Goal: Transaction & Acquisition: Purchase product/service

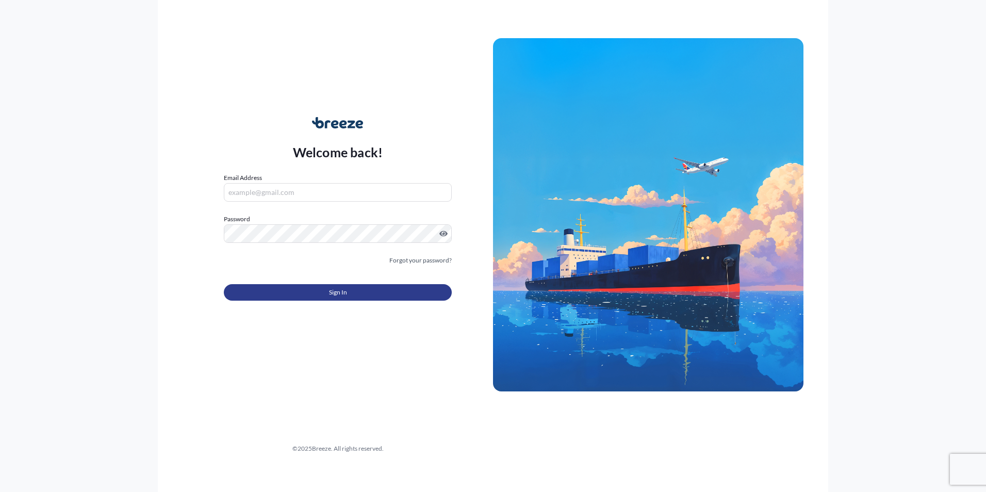
type input "[PERSON_NAME][EMAIL_ADDRESS][DOMAIN_NAME]"
click at [358, 291] on button "Sign In" at bounding box center [338, 292] width 228 height 17
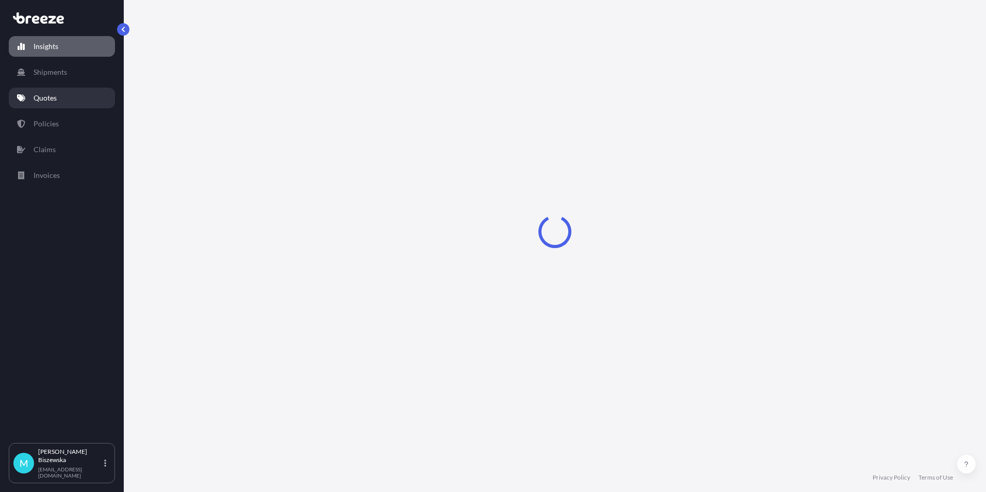
select select "2025"
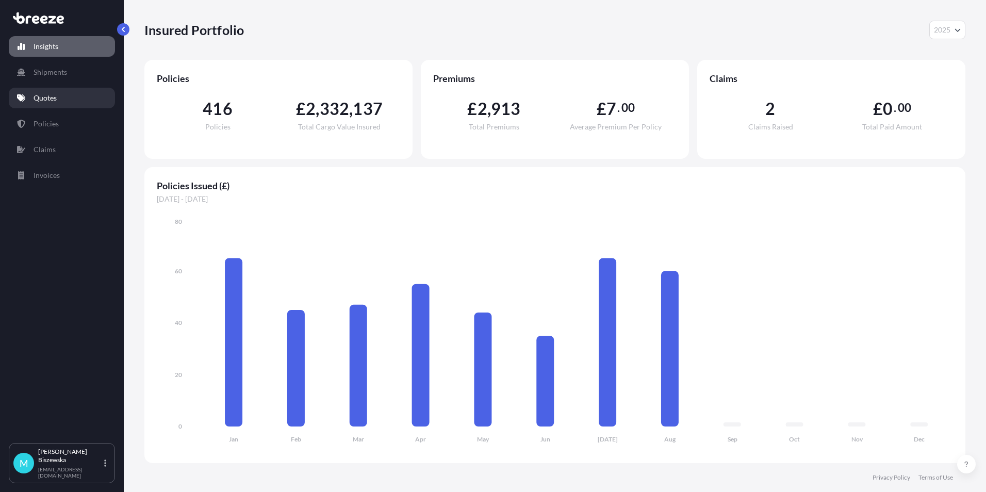
click at [80, 95] on link "Quotes" at bounding box center [62, 98] width 106 height 21
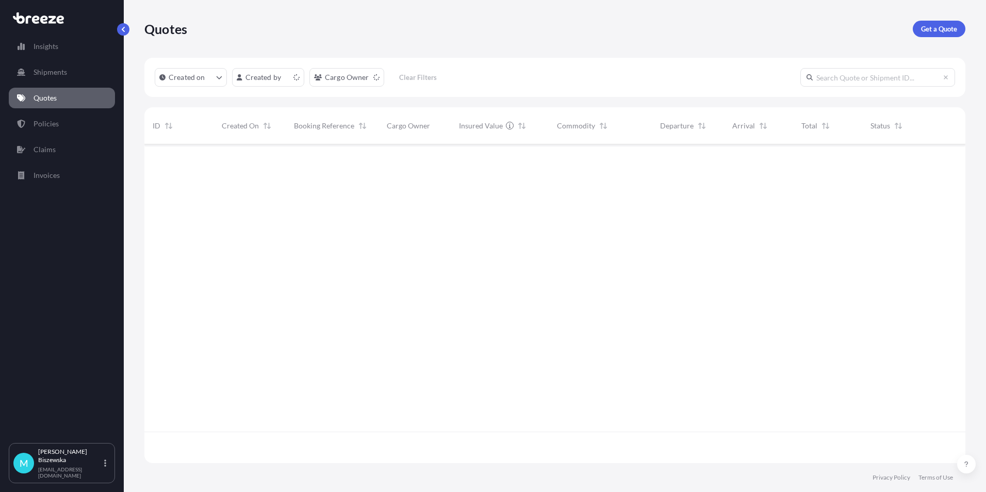
scroll to position [317, 813]
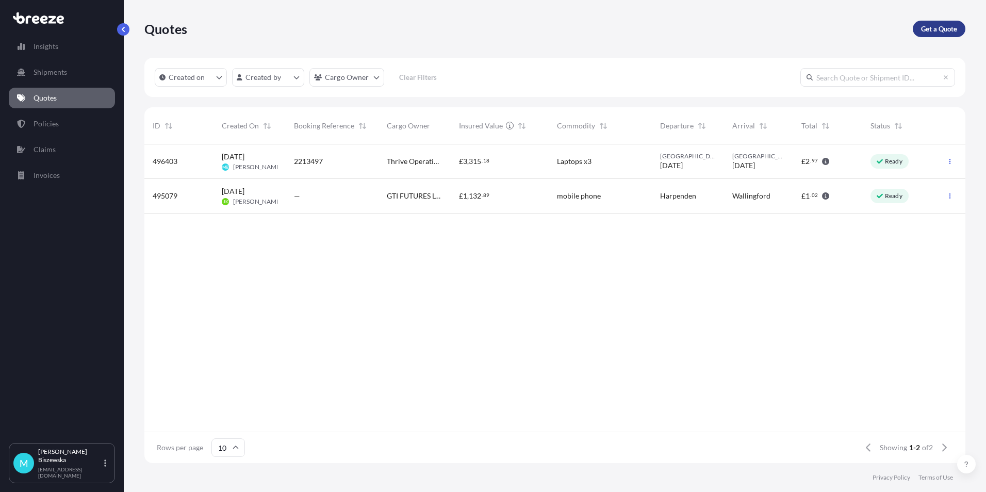
click at [942, 30] on p "Get a Quote" at bounding box center [939, 29] width 36 height 10
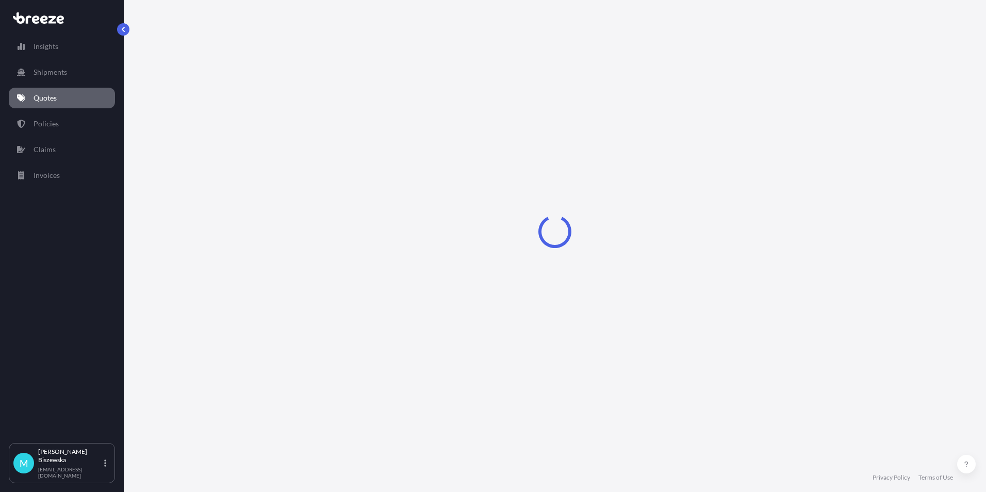
select select "Sea"
select select "1"
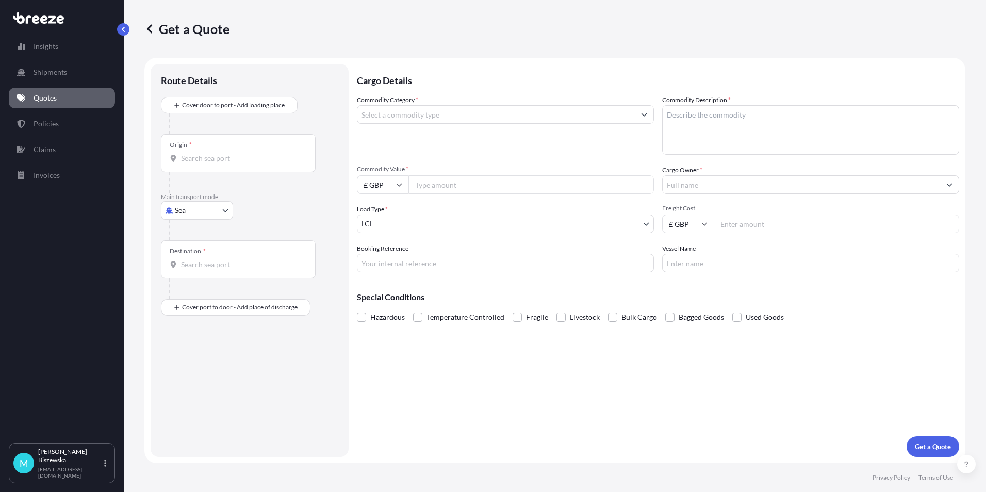
click at [189, 210] on body "Insights Shipments Quotes Policies Claims Invoices M [PERSON_NAME] [PERSON_NAME…" at bounding box center [493, 246] width 986 height 492
click at [194, 275] on span "Road" at bounding box center [188, 274] width 17 height 10
select select "Road"
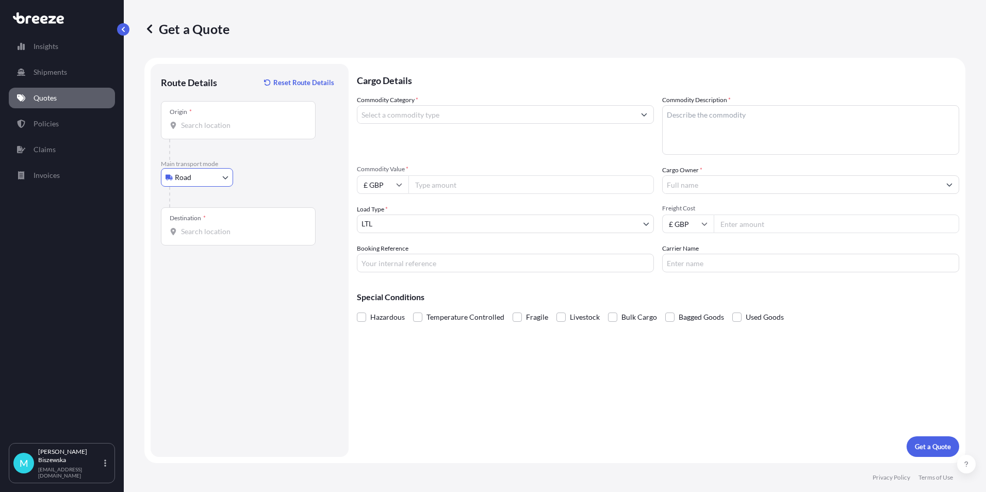
click at [205, 124] on input "Origin *" at bounding box center [242, 125] width 122 height 10
paste input "WF10 4BP"
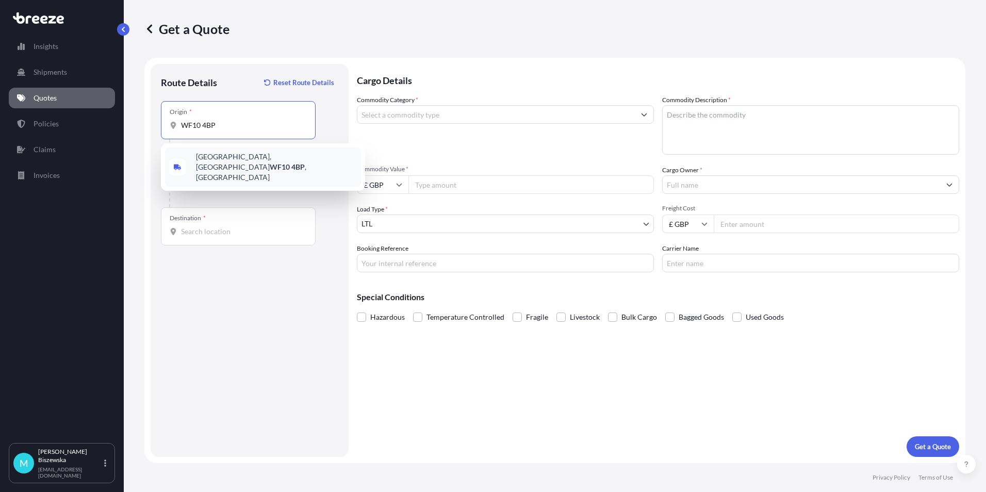
click at [264, 155] on span "[STREET_ADDRESS]" at bounding box center [276, 167] width 161 height 31
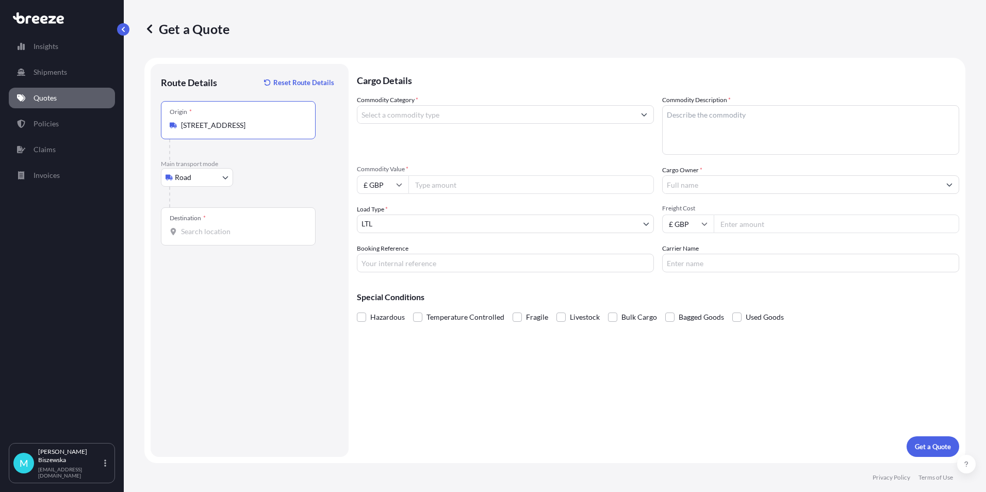
type input "[STREET_ADDRESS]"
click at [267, 189] on div at bounding box center [253, 197] width 169 height 21
click at [186, 230] on input "Destination *" at bounding box center [242, 231] width 122 height 10
paste input "EC1R 5HL"
click at [247, 267] on span "[STREET_ADDRESS]" at bounding box center [276, 273] width 161 height 31
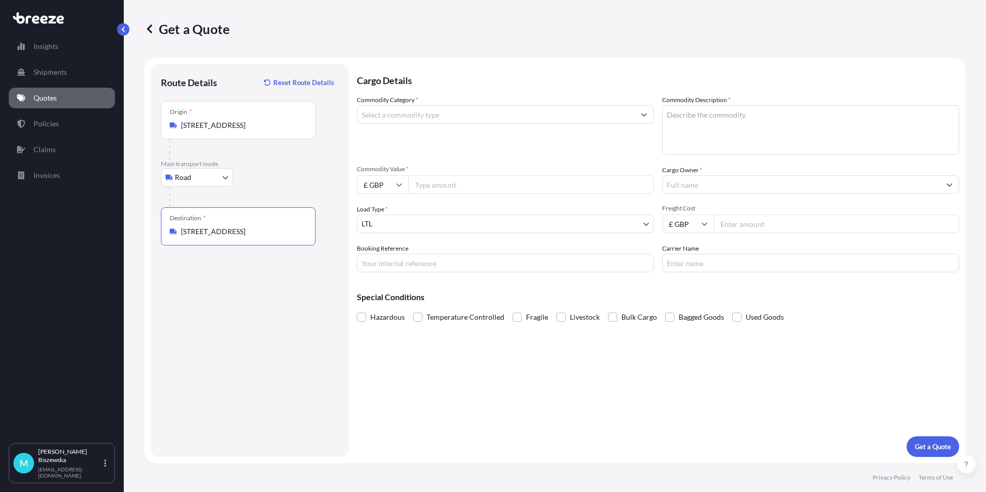
type input "[STREET_ADDRESS]"
click at [405, 369] on div "Cargo Details Commodity Category * Commodity Description * Commodity Value * £ …" at bounding box center [658, 260] width 602 height 393
click at [399, 117] on input "Commodity Category *" at bounding box center [495, 114] width 277 height 19
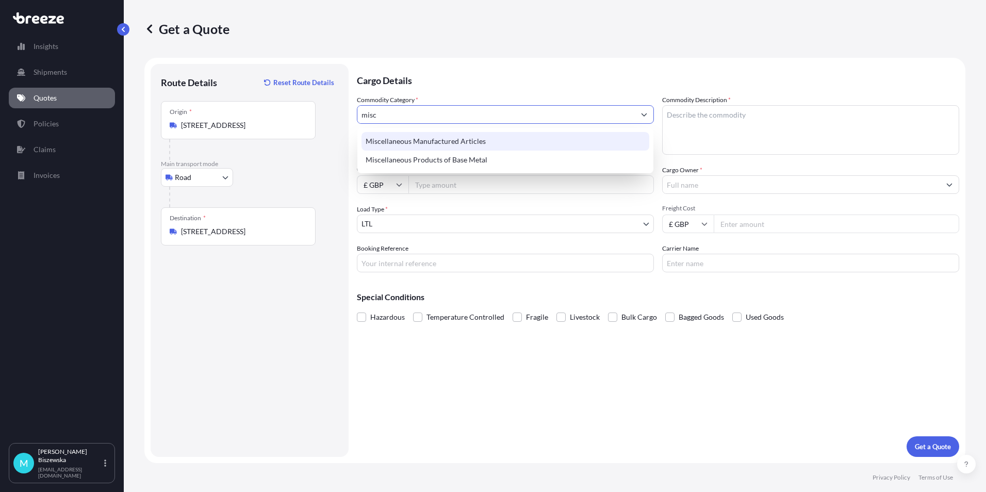
click at [412, 141] on div "Miscellaneous Manufactured Articles" at bounding box center [505, 141] width 288 height 19
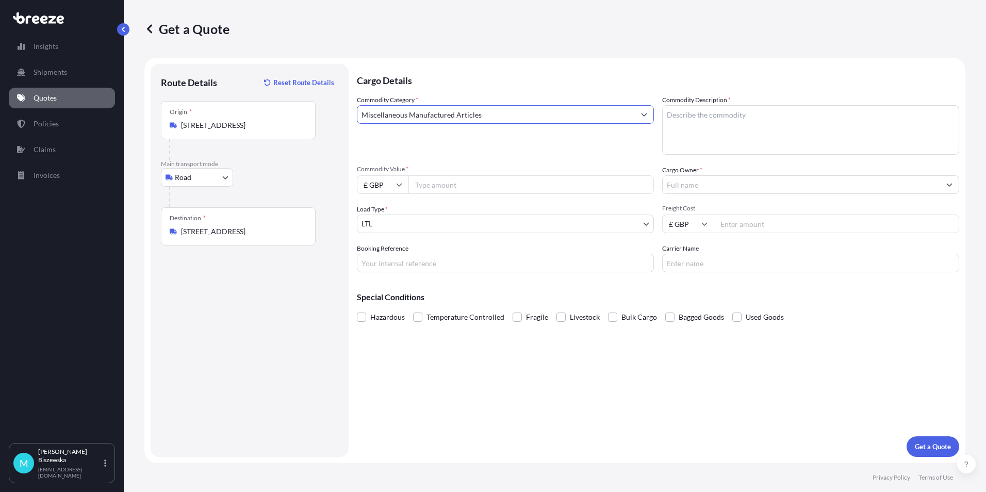
type input "Miscellaneous Manufactured Articles"
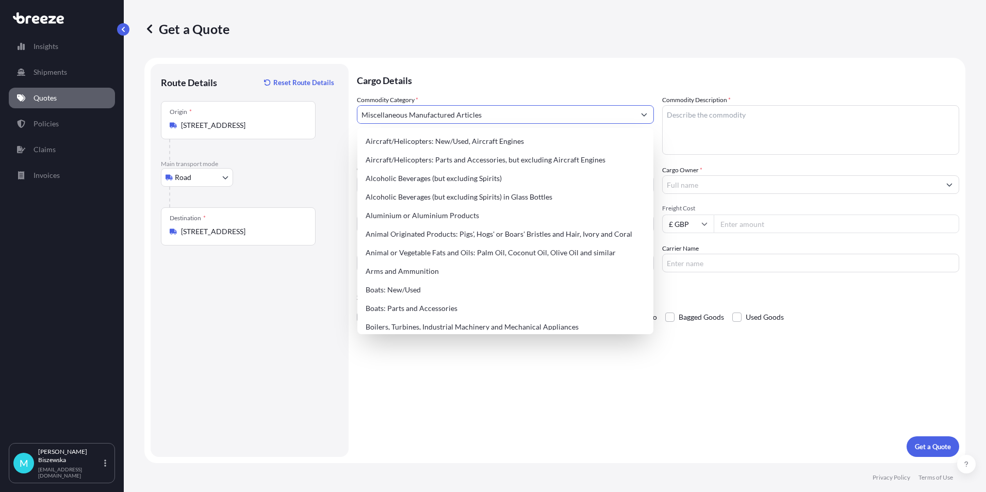
click at [447, 78] on p "Cargo Details" at bounding box center [658, 79] width 602 height 31
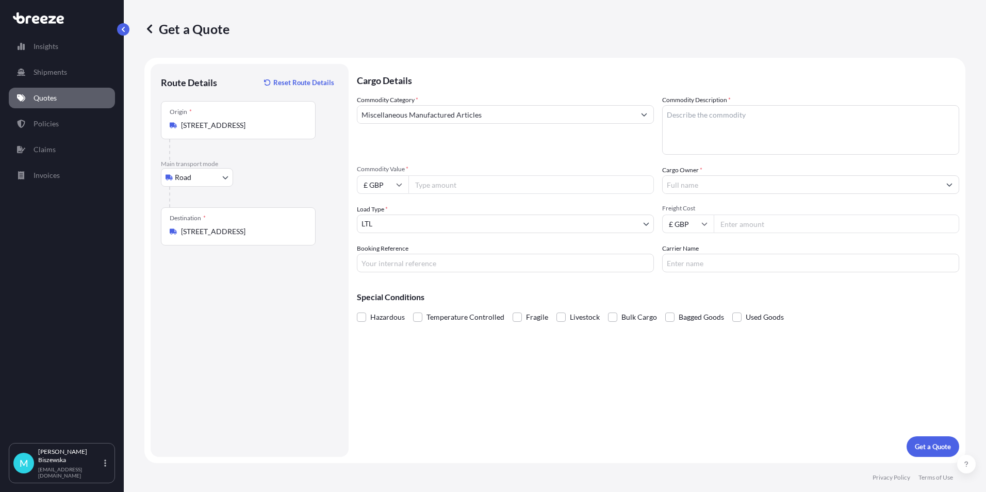
click at [457, 183] on input "Commodity Value *" at bounding box center [530, 184] width 245 height 19
type input "1000"
click at [462, 149] on div "Commodity Category * Miscellaneous Manufactured Articles" at bounding box center [505, 125] width 297 height 60
click at [378, 261] on input "Booking Reference" at bounding box center [505, 263] width 297 height 19
paste input "2214263"
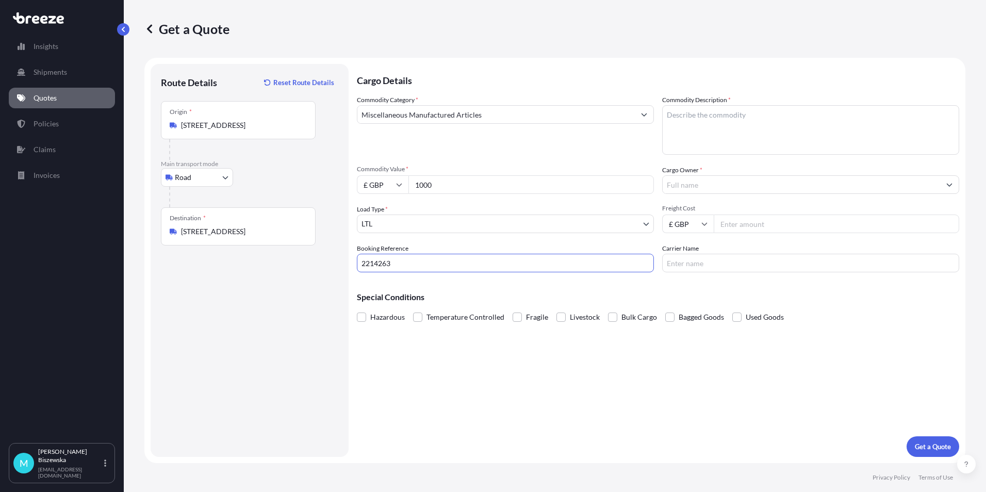
type input "2214263"
click at [425, 363] on div "Cargo Details Commodity Category * Miscellaneous Manufactured Articles Commodit…" at bounding box center [658, 260] width 602 height 393
click at [676, 116] on textarea "Commodity Description *" at bounding box center [810, 130] width 297 height 50
paste textarea "VR HEADSET"
type textarea "VR HEADSET"
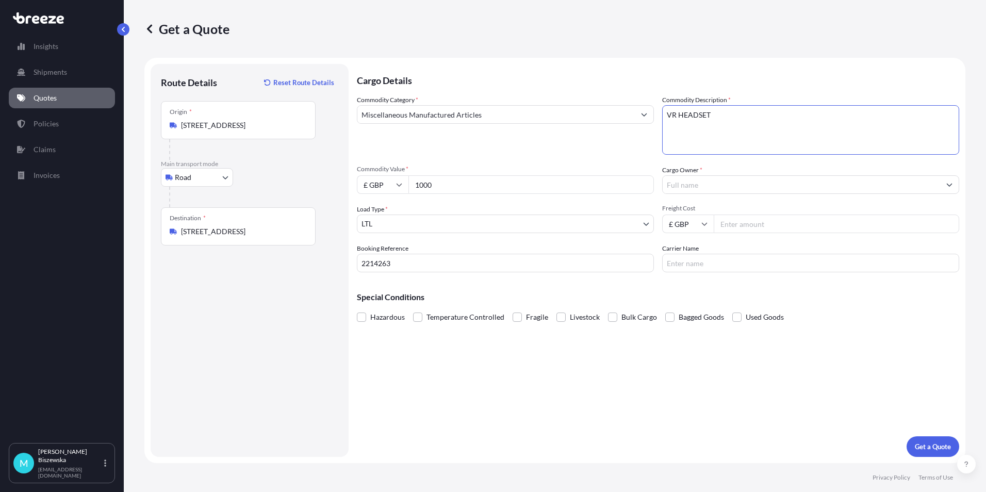
click at [632, 166] on span "Commodity Value *" at bounding box center [505, 169] width 297 height 8
click at [632, 175] on input "1000" at bounding box center [530, 184] width 245 height 19
drag, startPoint x: 677, startPoint y: 183, endPoint x: 732, endPoint y: 172, distance: 55.7
click at [732, 172] on div "Cargo Owner *" at bounding box center [810, 179] width 297 height 29
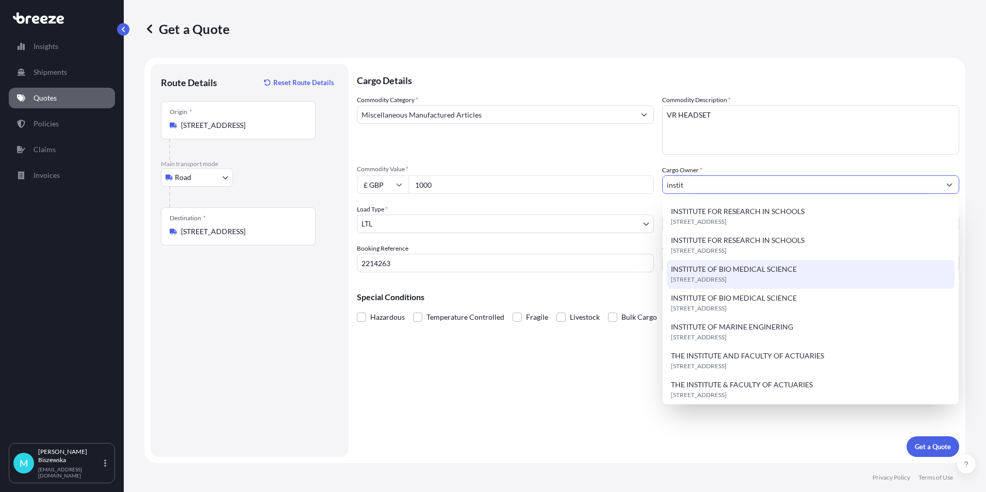
click at [767, 273] on span "INSTITUTE OF BIO MEDICAL SCIENCE" at bounding box center [734, 269] width 126 height 10
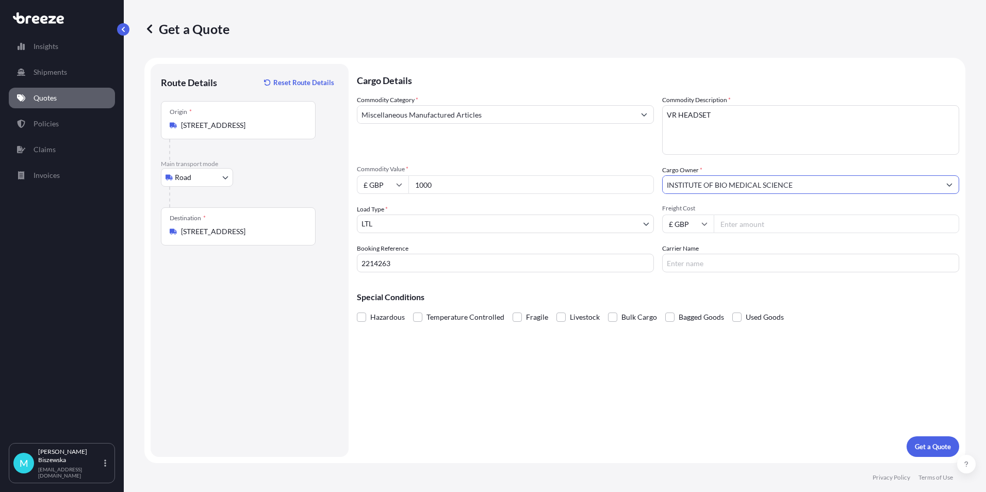
type input "INSTITUTE OF BIO MEDICAL SCIENCE"
click at [624, 156] on div "Commodity Category * Miscellaneous Manufactured Articles Commodity Description …" at bounding box center [658, 183] width 602 height 177
click at [739, 223] on input "Freight Cost" at bounding box center [836, 224] width 245 height 19
type input "26.85"
click at [740, 286] on div "Special Conditions Hazardous Temperature Controlled Fragile Livestock Bulk Carg…" at bounding box center [658, 303] width 602 height 44
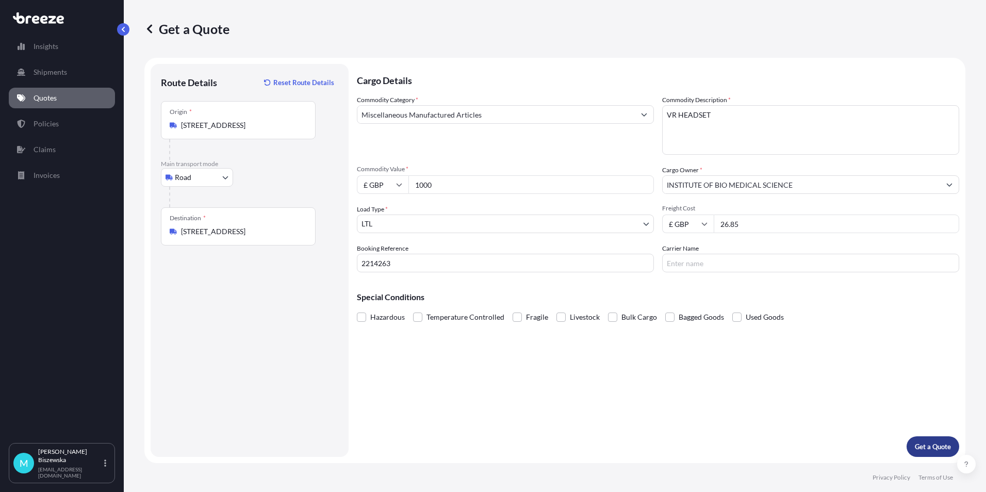
click at [927, 450] on p "Get a Quote" at bounding box center [933, 446] width 36 height 10
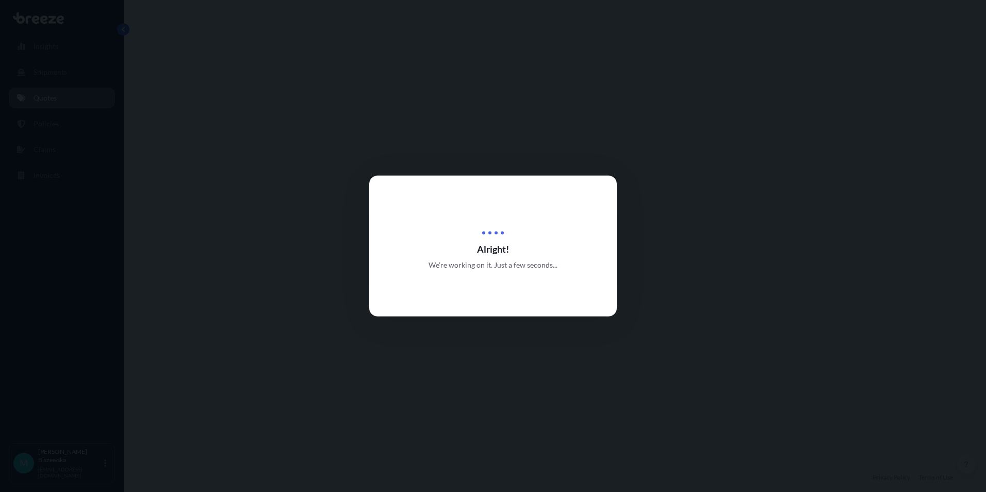
select select "Road"
select select "1"
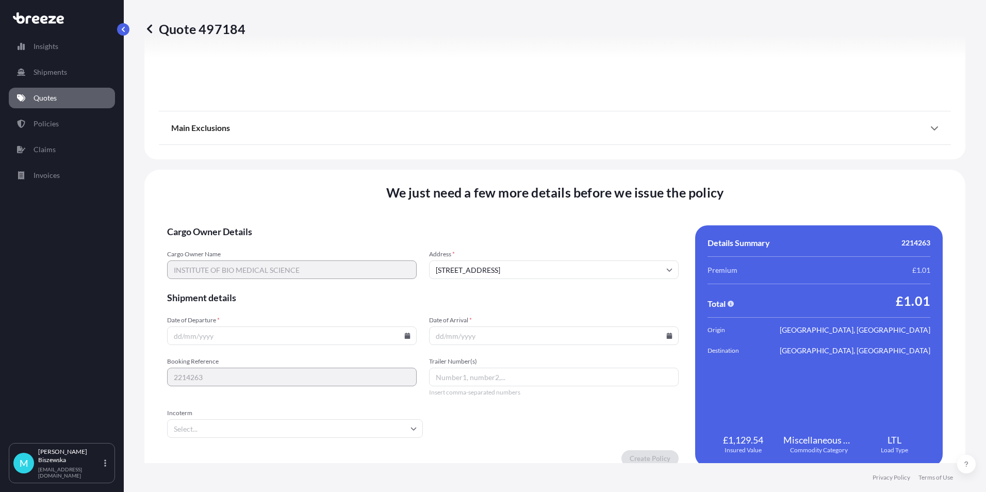
scroll to position [1145, 0]
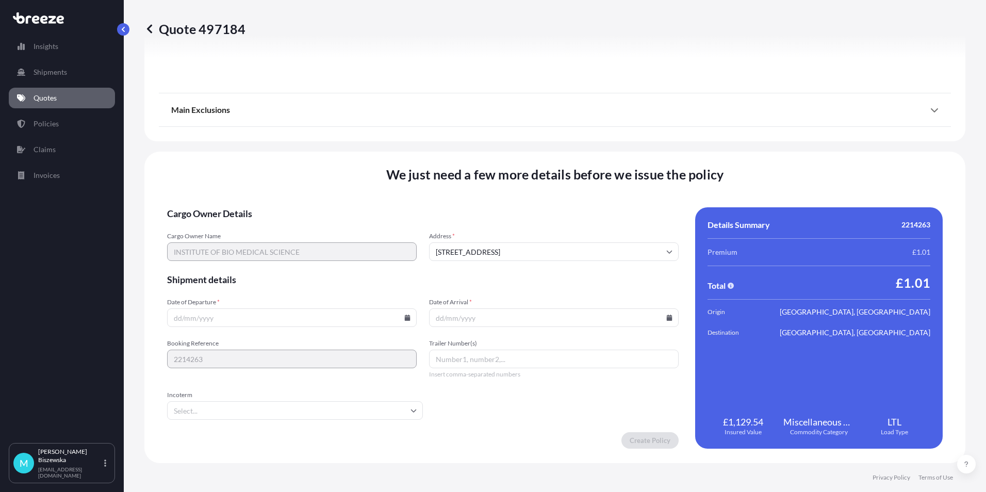
click at [405, 318] on icon at bounding box center [408, 318] width 6 height 6
click at [262, 244] on button "20" at bounding box center [266, 245] width 17 height 17
type input "[DATE]"
click at [667, 318] on icon at bounding box center [670, 318] width 6 height 6
click at [550, 241] on button "21" at bounding box center [550, 245] width 17 height 17
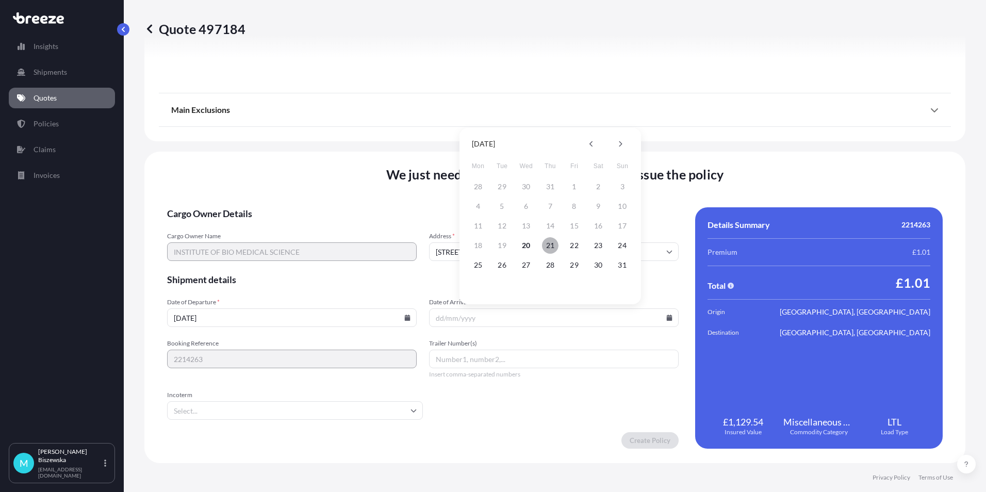
type input "[DATE]"
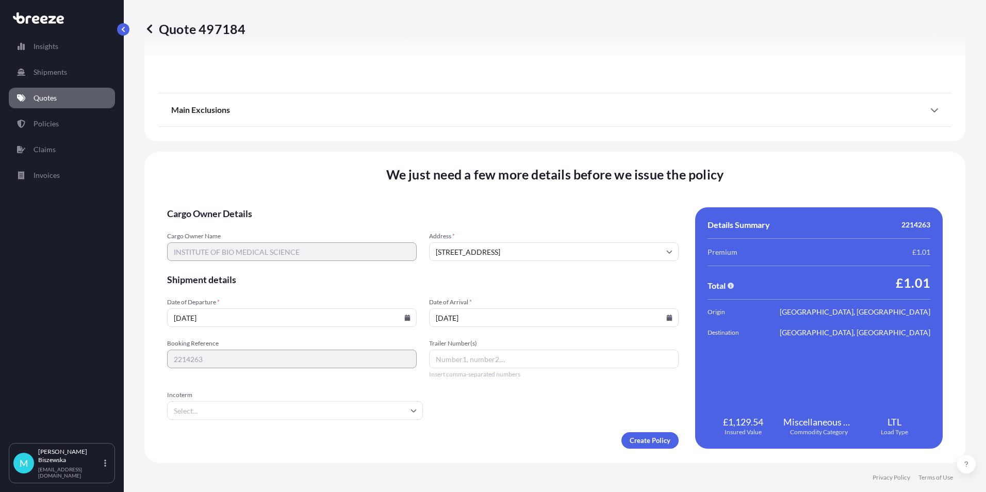
click at [522, 416] on form "Cargo Owner Details Cargo Owner Name INSTITUTE OF BIO MEDICAL SCIENCE Address *…" at bounding box center [423, 327] width 512 height 241
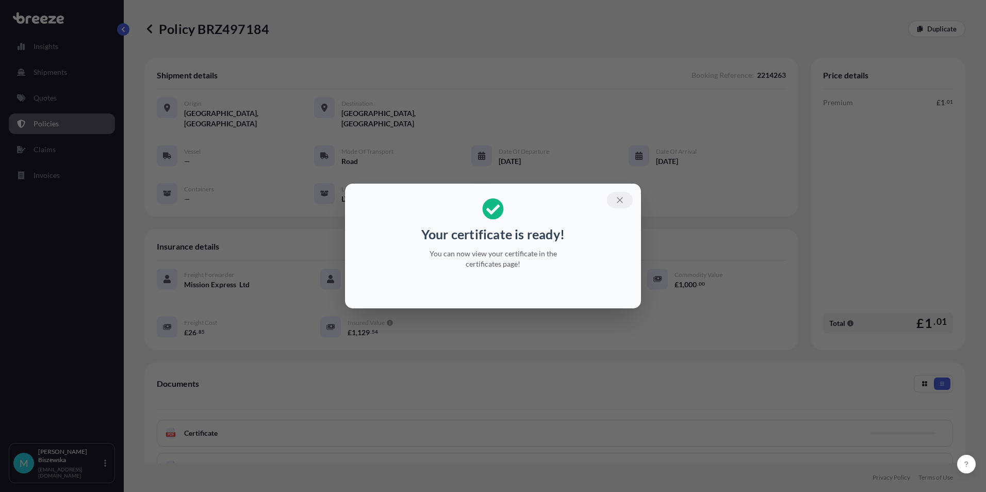
click at [616, 200] on icon "button" at bounding box center [619, 199] width 9 height 9
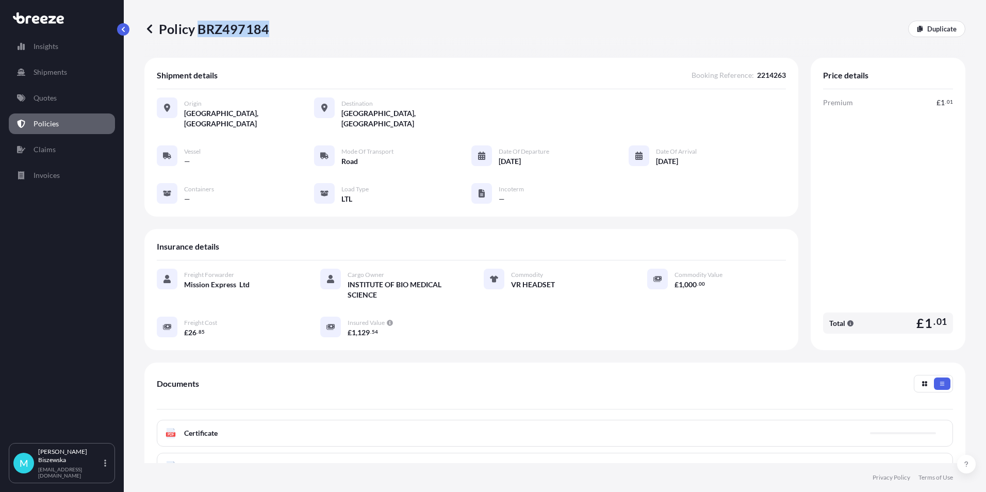
drag, startPoint x: 200, startPoint y: 28, endPoint x: 267, endPoint y: 29, distance: 67.0
click at [267, 29] on p "Policy BRZ497184" at bounding box center [206, 29] width 125 height 17
drag, startPoint x: 267, startPoint y: 29, endPoint x: 248, endPoint y: 28, distance: 19.6
copy p "BRZ497184"
click at [61, 99] on link "Quotes" at bounding box center [62, 98] width 106 height 21
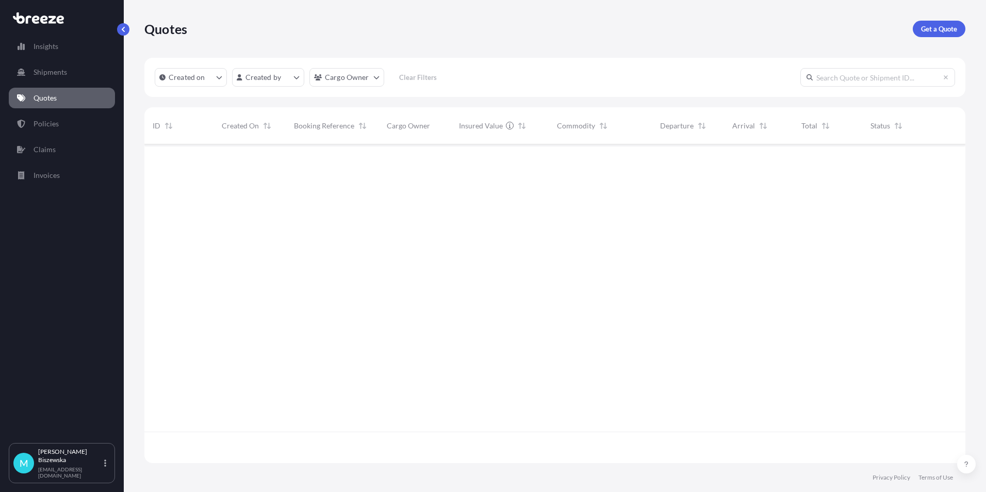
scroll to position [317, 813]
click at [935, 28] on p "Get a Quote" at bounding box center [939, 29] width 36 height 10
select select "Road"
select select "Sea"
select select "1"
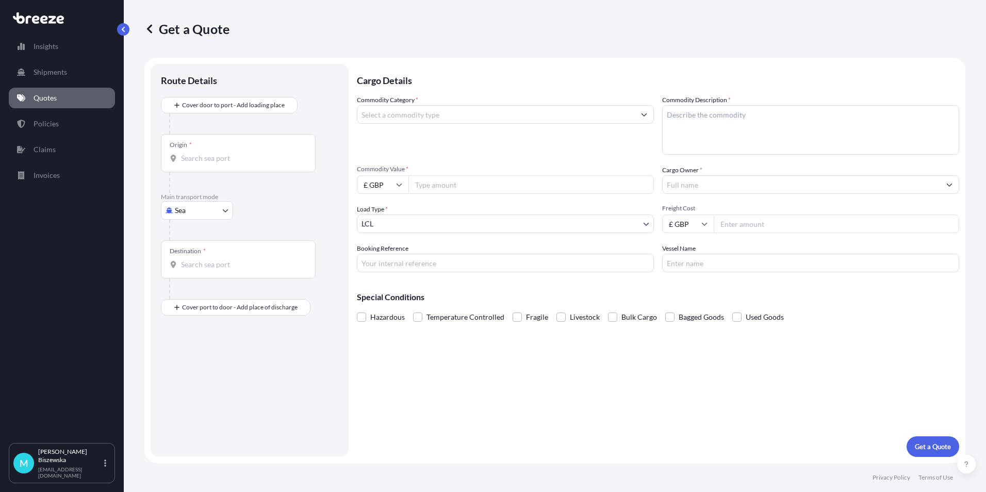
click at [202, 207] on body "Insights Shipments Quotes Policies Claims Invoices M [PERSON_NAME] [PERSON_NAME…" at bounding box center [493, 246] width 986 height 492
click at [195, 260] on div "Air" at bounding box center [197, 255] width 64 height 19
select select "Air"
click at [253, 192] on div at bounding box center [242, 186] width 146 height 21
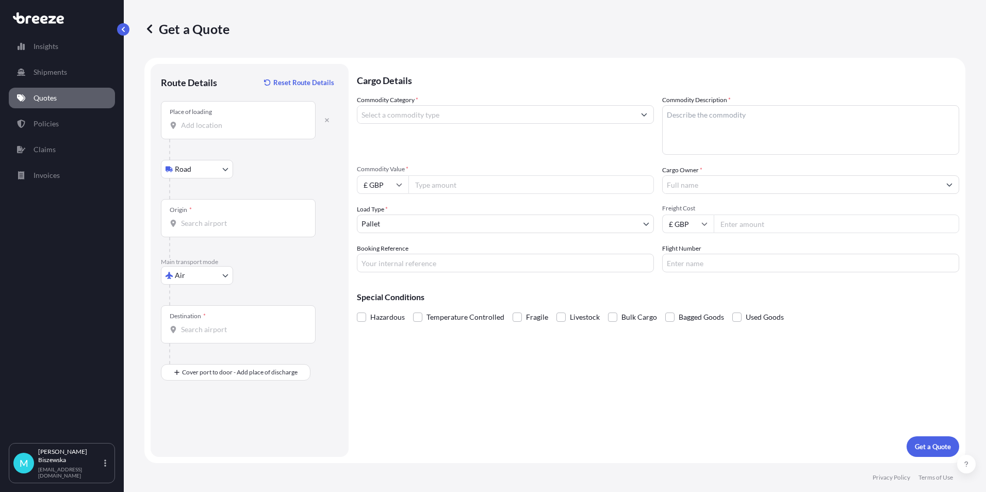
click at [201, 127] on input "Place of loading" at bounding box center [242, 125] width 122 height 10
paste input "NW1 7AW"
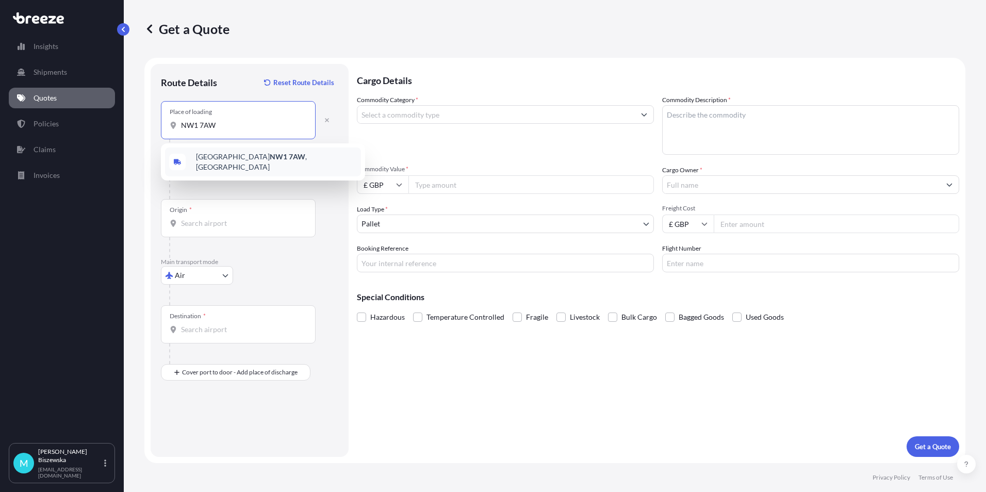
click at [261, 167] on div "London NW1 7AW , [GEOGRAPHIC_DATA]" at bounding box center [263, 161] width 196 height 29
type input "London NW1 7AW, [GEOGRAPHIC_DATA]"
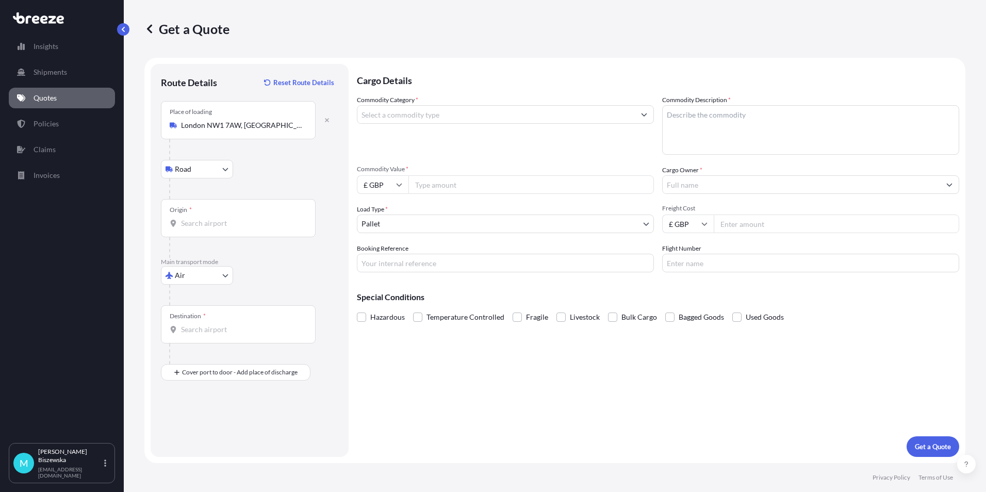
click at [271, 173] on div "Road Road Rail" at bounding box center [249, 169] width 177 height 19
click at [227, 224] on input "Origin *" at bounding box center [242, 223] width 122 height 10
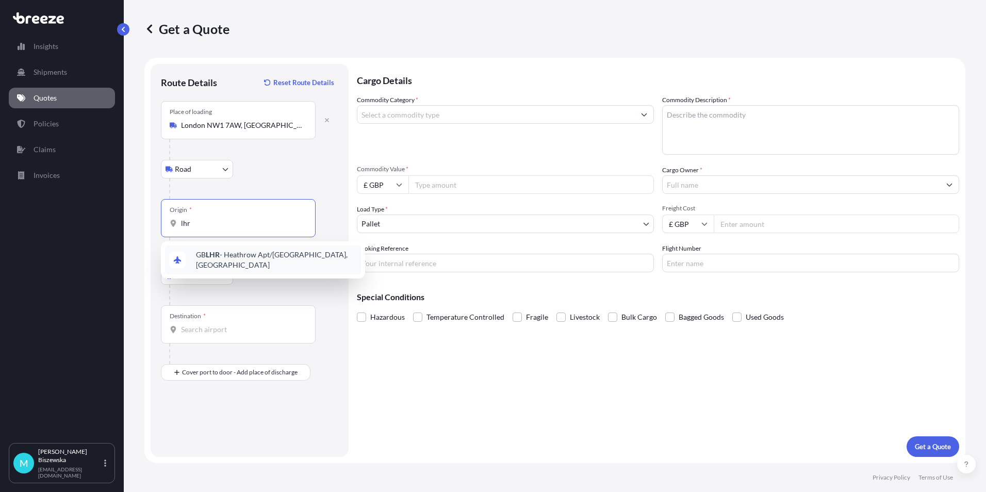
click at [225, 253] on span "GB LHR - Heathrow Apt/[GEOGRAPHIC_DATA], [GEOGRAPHIC_DATA]" at bounding box center [276, 260] width 161 height 21
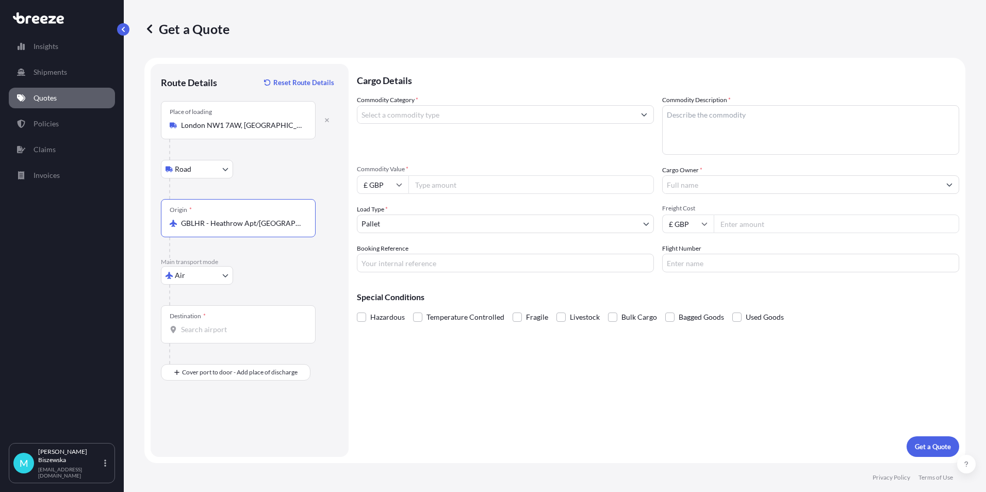
type input "GBLHR - Heathrow Apt/[GEOGRAPHIC_DATA], [GEOGRAPHIC_DATA]"
click at [281, 279] on div "Air Sea Air Road Rail" at bounding box center [249, 275] width 177 height 19
click at [256, 330] on input "Destination *" at bounding box center [242, 329] width 122 height 10
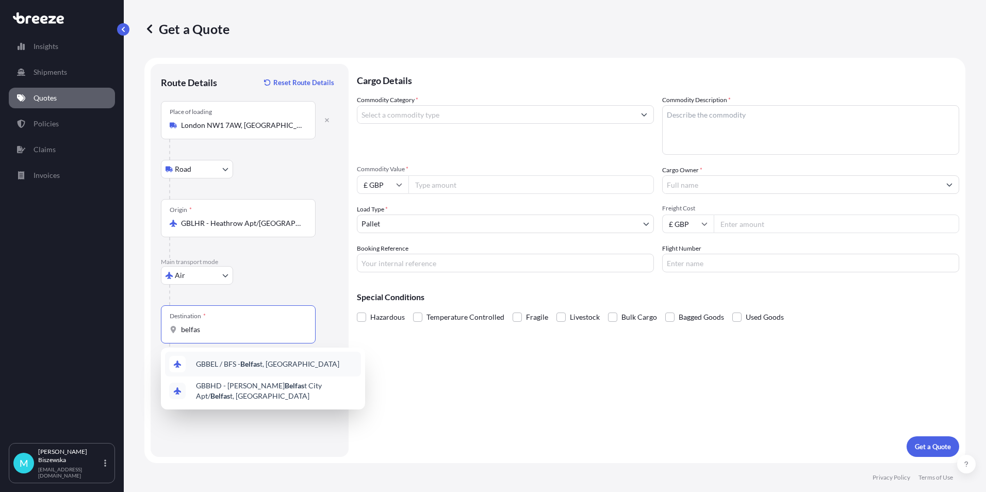
click at [268, 359] on span "GBBEL / BFS - Belfas t, [GEOGRAPHIC_DATA]" at bounding box center [267, 364] width 143 height 10
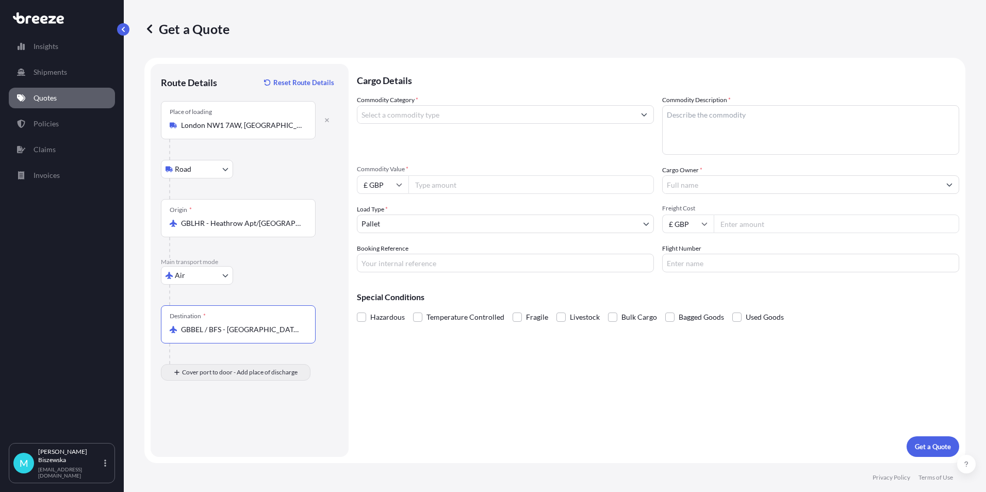
type input "GBBEL / BFS - [GEOGRAPHIC_DATA], [GEOGRAPHIC_DATA]"
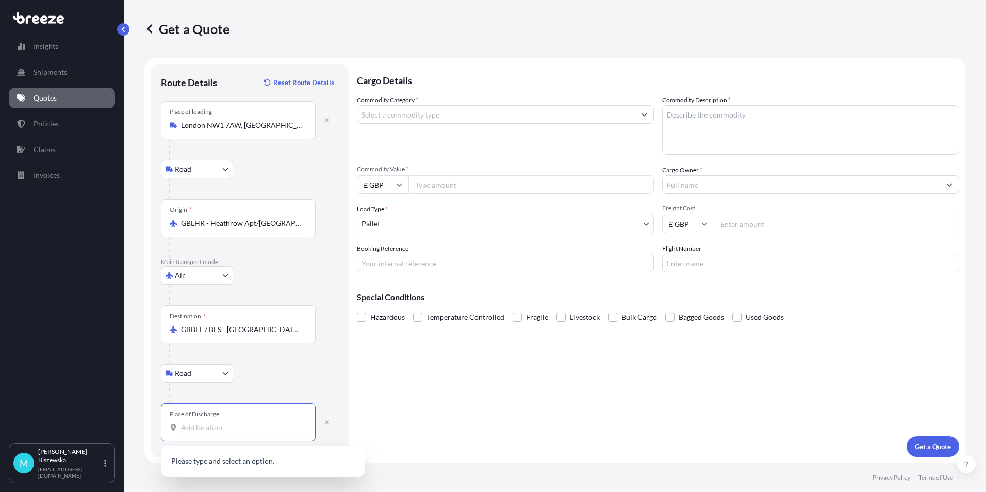
click at [193, 431] on input "Place of Discharge" at bounding box center [242, 427] width 122 height 10
paste input "BT35 8GA"
click at [257, 465] on span "[STREET_ADDRESS]" at bounding box center [276, 469] width 161 height 31
type input "[STREET_ADDRESS]"
click at [391, 399] on div "Cargo Details Commodity Category * Commodity Description * Commodity Value * £ …" at bounding box center [658, 260] width 602 height 393
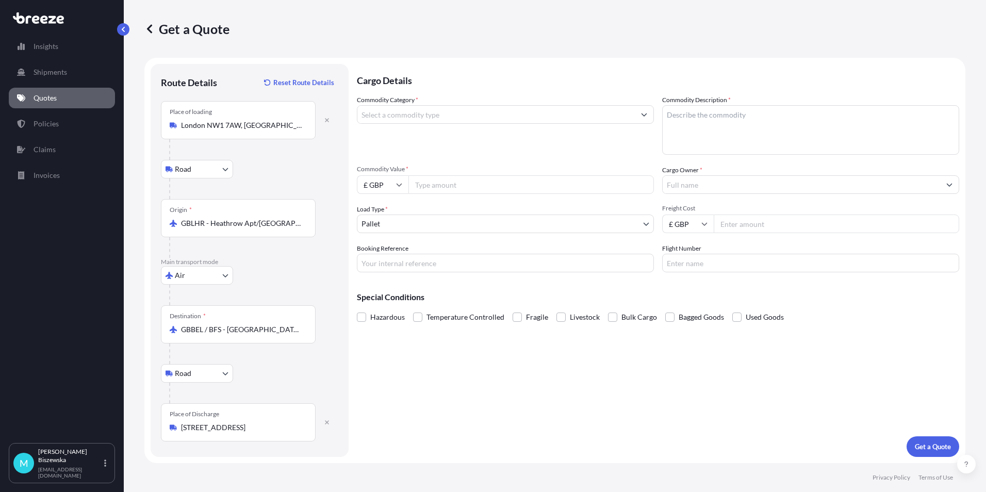
click at [446, 116] on input "Commodity Category *" at bounding box center [495, 114] width 277 height 19
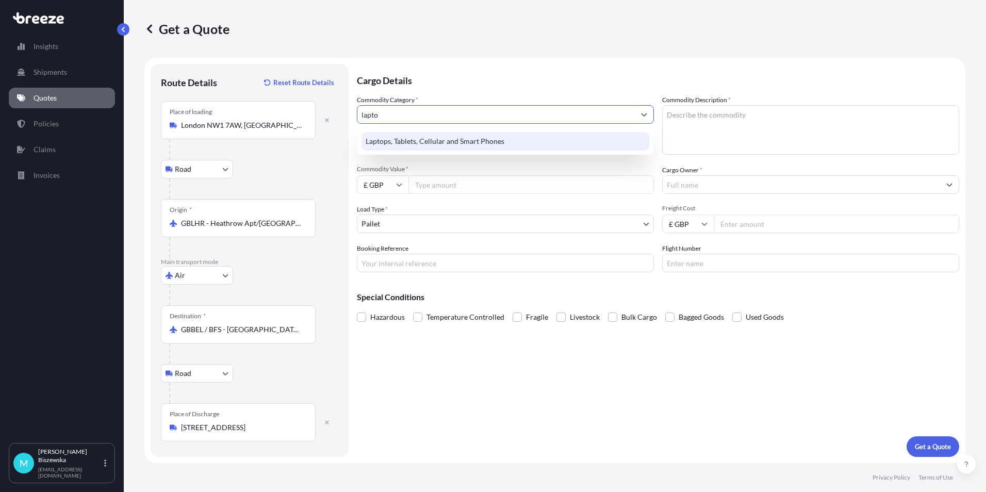
click at [444, 143] on div "Laptops, Tablets, Cellular and Smart Phones" at bounding box center [505, 141] width 288 height 19
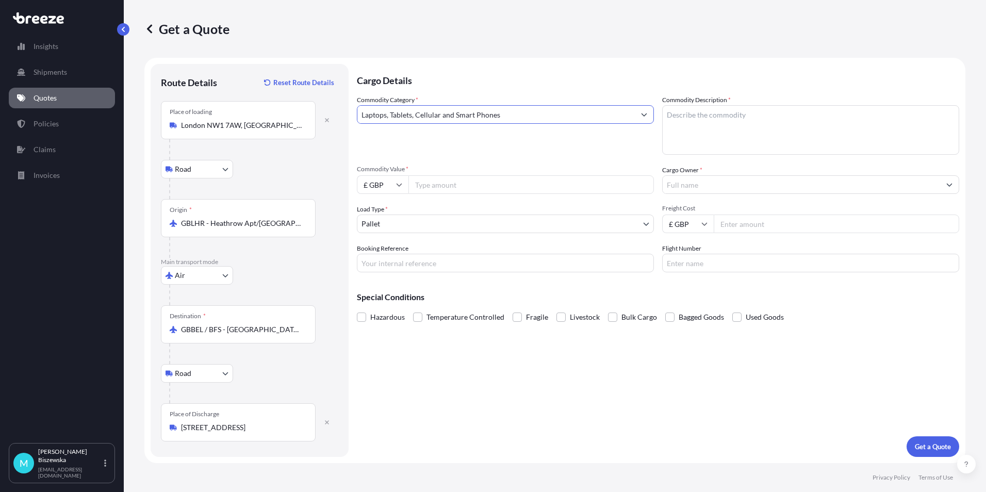
type input "Laptops, Tablets, Cellular and Smart Phones"
click at [453, 183] on input "Commodity Value *" at bounding box center [530, 184] width 245 height 19
type input "900"
click at [451, 163] on div "Commodity Category * Laptops, Tablets, Cellular and Smart Phones Commodity Desc…" at bounding box center [658, 183] width 602 height 177
click at [390, 225] on body "Insights Shipments Quotes Policies Claims Invoices M [PERSON_NAME] [PERSON_NAME…" at bounding box center [493, 246] width 986 height 492
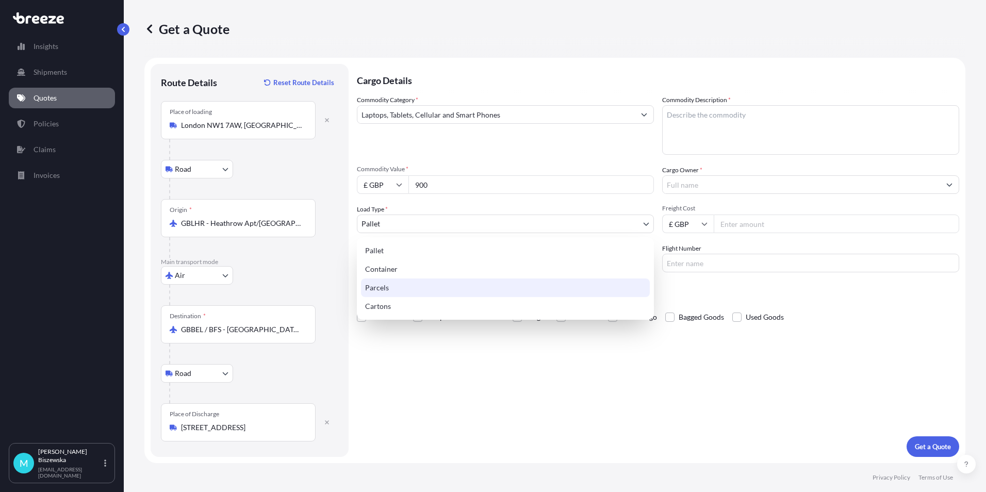
click at [382, 286] on div "Parcels" at bounding box center [505, 287] width 289 height 19
select select "3"
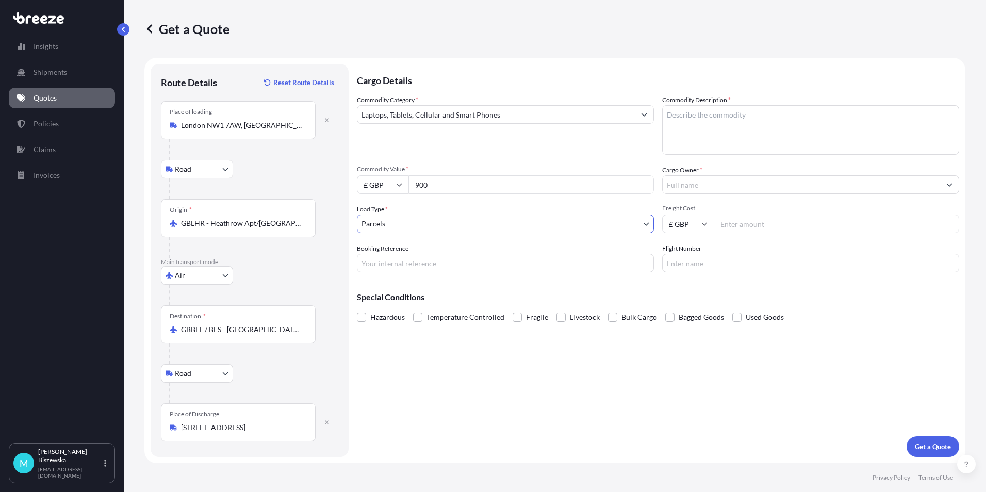
click at [387, 265] on input "Booking Reference" at bounding box center [505, 263] width 297 height 19
paste input "2214976"
type input "2214976"
click at [435, 352] on div "Cargo Details Commodity Category * Laptops, Tablets, Cellular and Smart Phones …" at bounding box center [658, 260] width 602 height 393
click at [681, 112] on textarea "Commodity Description *" at bounding box center [810, 130] width 297 height 50
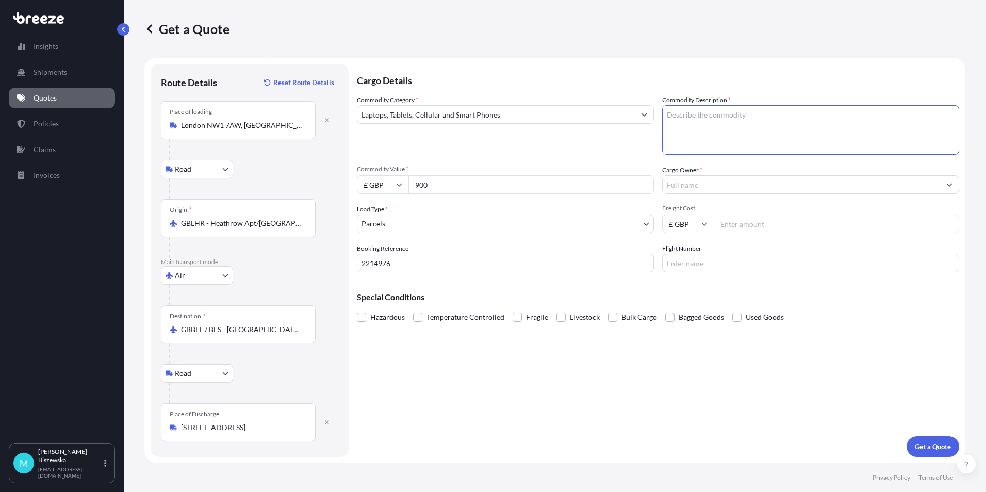
paste textarea "LAPTOP"
type textarea "LAPTOP"
click at [616, 146] on div "Commodity Category * Laptops, Tablets, Cellular and Smart Phones" at bounding box center [505, 125] width 297 height 60
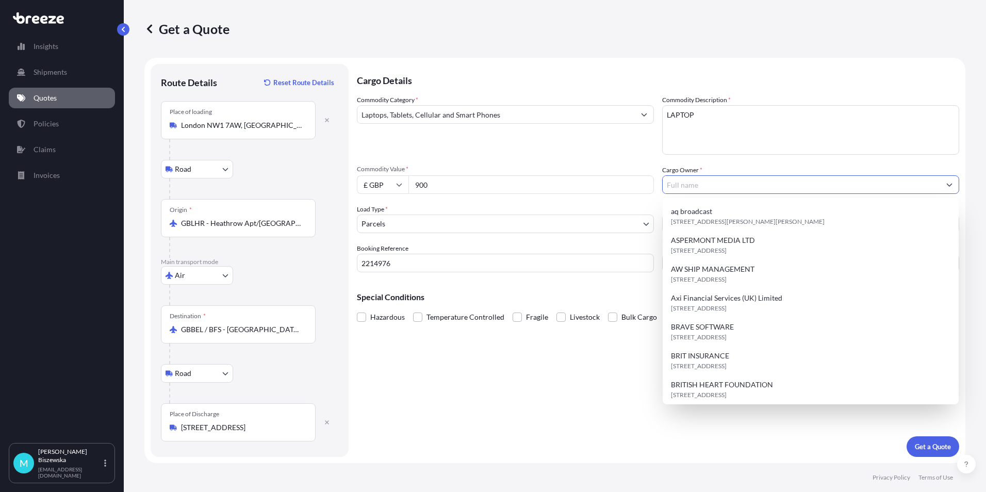
click at [677, 185] on input "Cargo Owner *" at bounding box center [801, 184] width 277 height 19
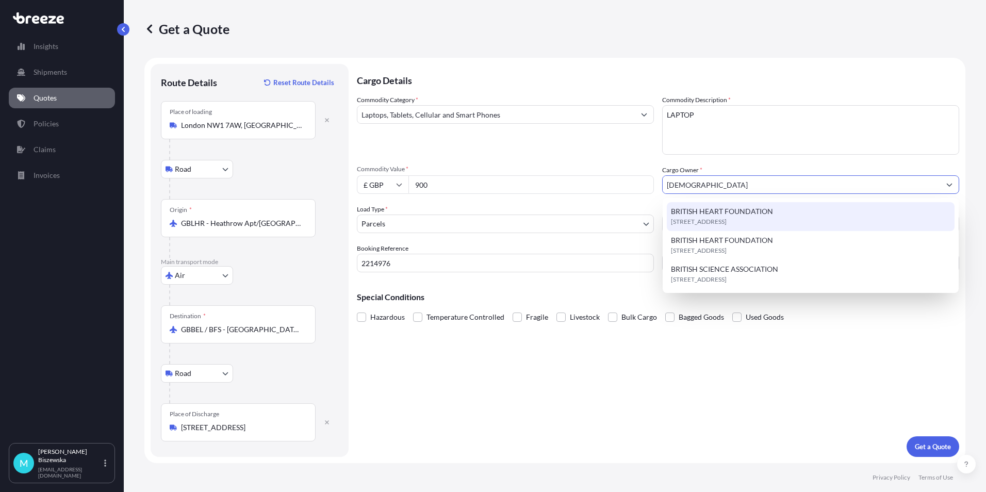
click at [715, 216] on span "BRITISH HEART FOUNDATION" at bounding box center [722, 211] width 102 height 10
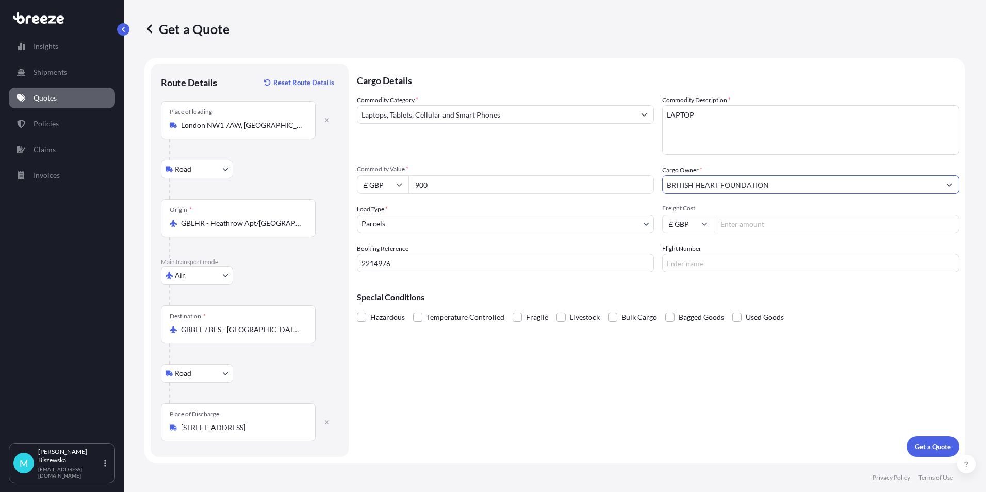
type input "BRITISH HEART FOUNDATION"
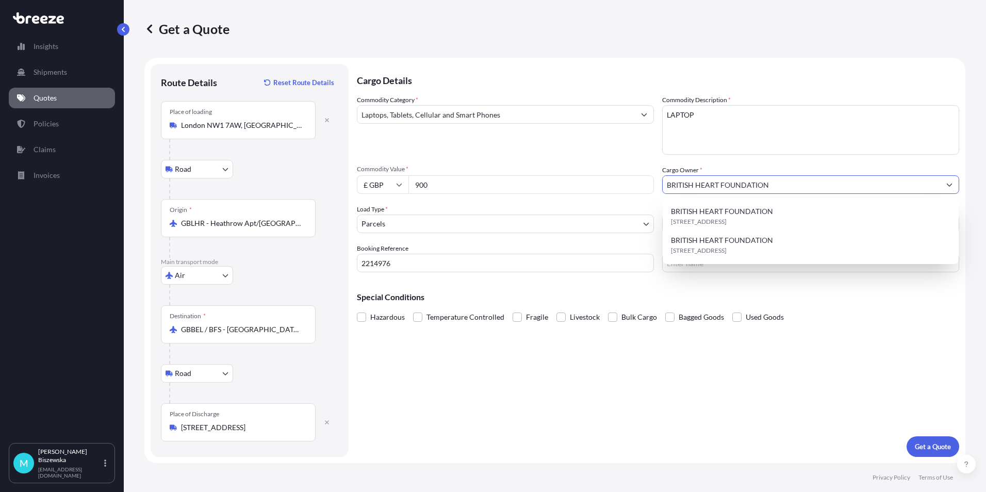
click at [634, 155] on div "Commodity Category * Laptops, Tablets, Cellular and Smart Phones Commodity Desc…" at bounding box center [658, 183] width 602 height 177
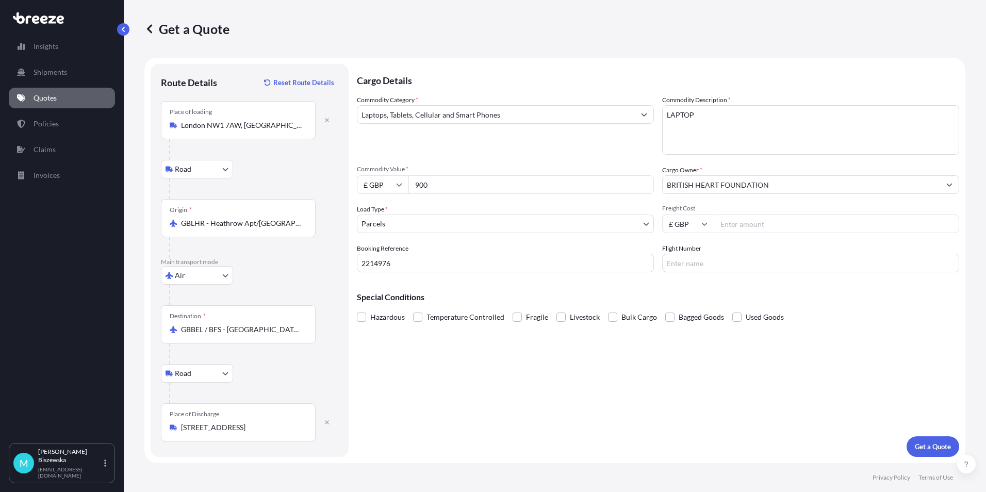
click at [731, 226] on input "Freight Cost" at bounding box center [836, 224] width 245 height 19
type input "50.47"
click at [731, 288] on div "Special Conditions Hazardous Temperature Controlled Fragile Livestock Bulk Carg…" at bounding box center [658, 303] width 602 height 44
click at [927, 447] on p "Get a Quote" at bounding box center [933, 446] width 36 height 10
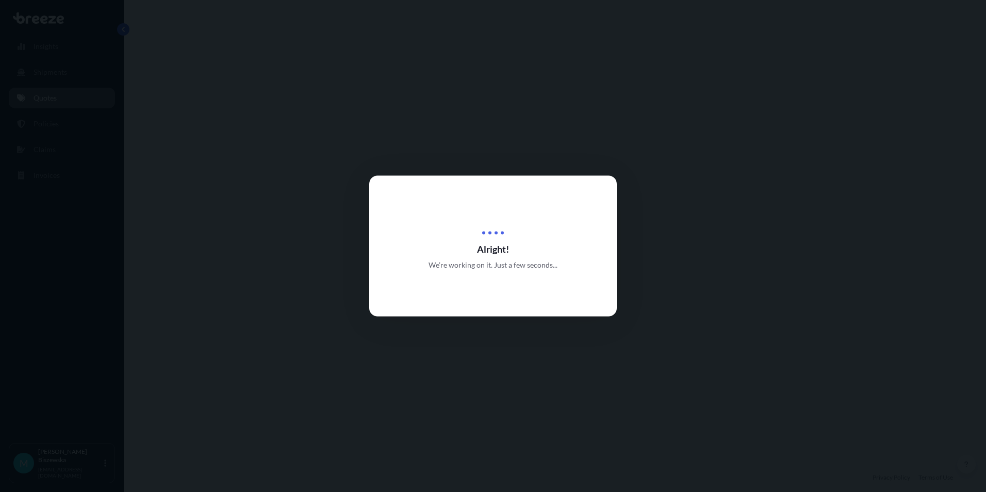
select select "Road"
select select "Air"
select select "Road"
select select "3"
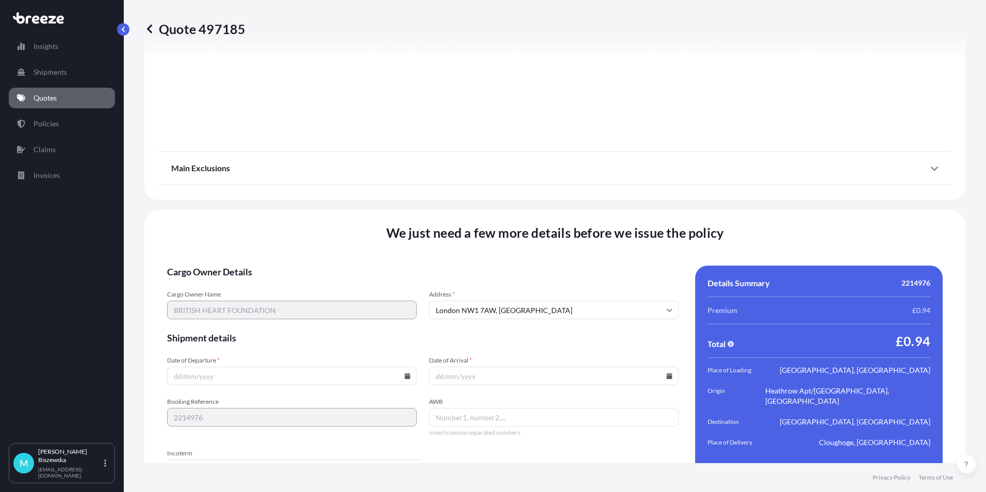
scroll to position [1349, 0]
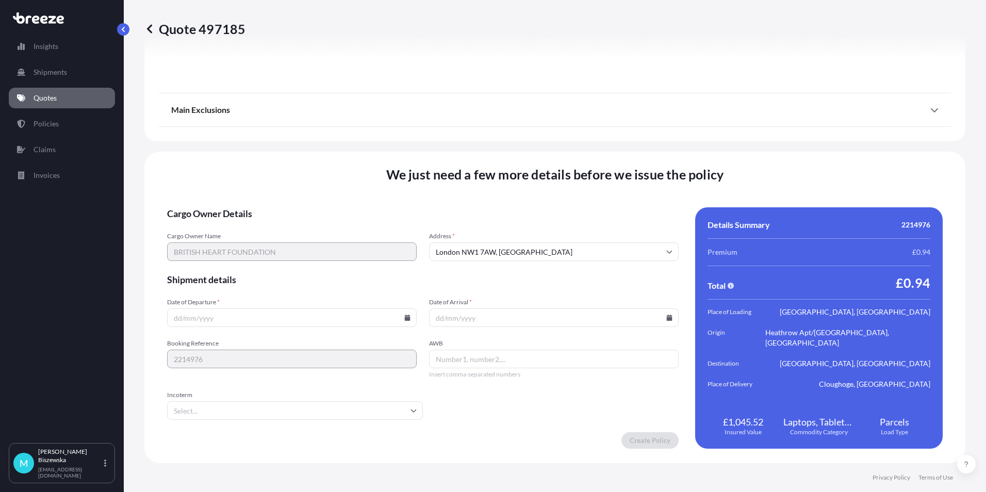
click at [405, 317] on icon at bounding box center [408, 318] width 6 height 6
click at [267, 243] on button "20" at bounding box center [266, 245] width 17 height 17
type input "[DATE]"
click at [667, 317] on icon at bounding box center [670, 318] width 6 height 6
click at [549, 245] on button "21" at bounding box center [550, 245] width 17 height 17
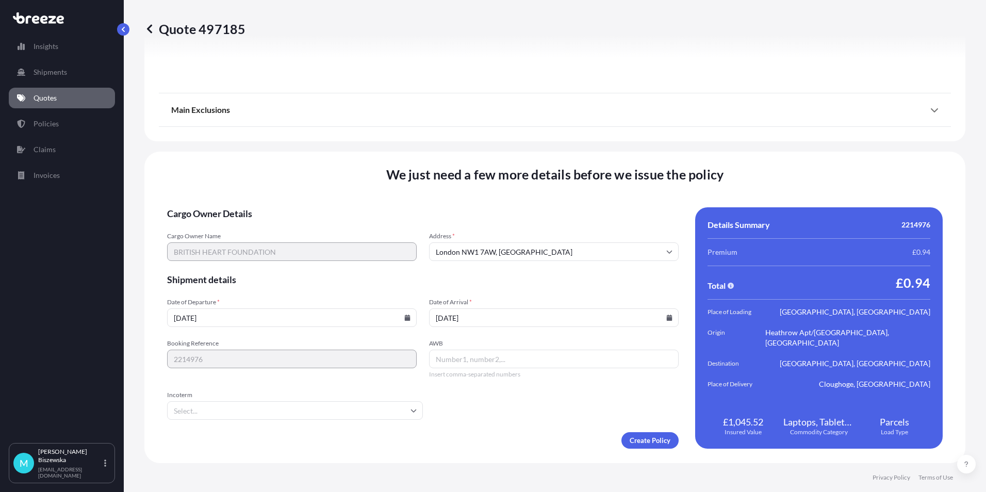
type input "[DATE]"
click at [514, 411] on form "Cargo Owner Details Cargo Owner Name BRITISH HEART FOUNDATION Address * [GEOGRA…" at bounding box center [423, 327] width 512 height 241
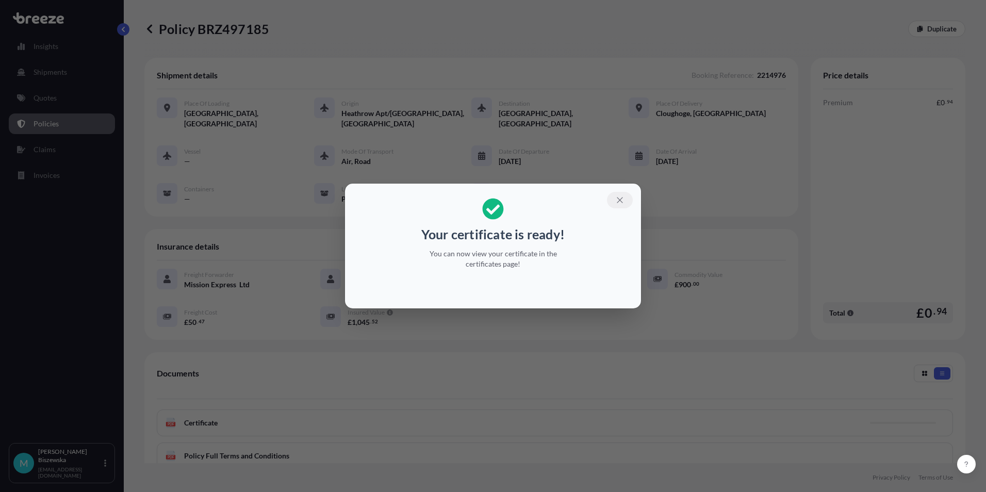
click at [621, 197] on icon "button" at bounding box center [619, 199] width 9 height 9
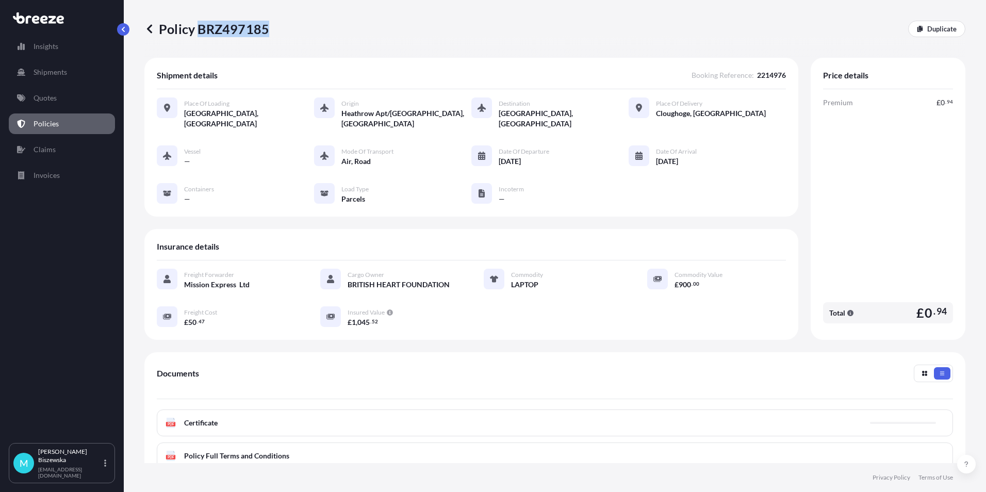
drag, startPoint x: 199, startPoint y: 28, endPoint x: 266, endPoint y: 34, distance: 67.2
click at [266, 34] on p "Policy BRZ497185" at bounding box center [206, 29] width 125 height 17
drag, startPoint x: 266, startPoint y: 34, endPoint x: 250, endPoint y: 28, distance: 16.8
copy p "BRZ497185"
click at [70, 104] on link "Quotes" at bounding box center [62, 98] width 106 height 21
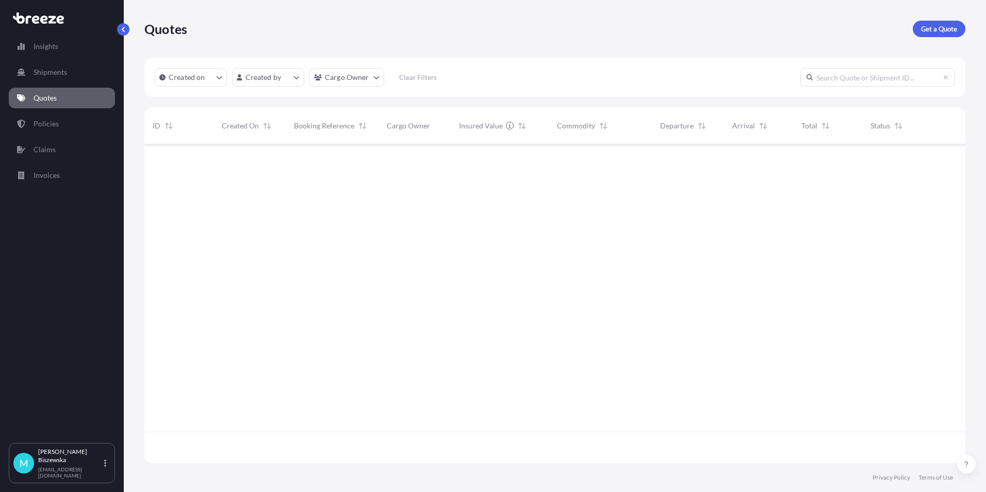
scroll to position [317, 813]
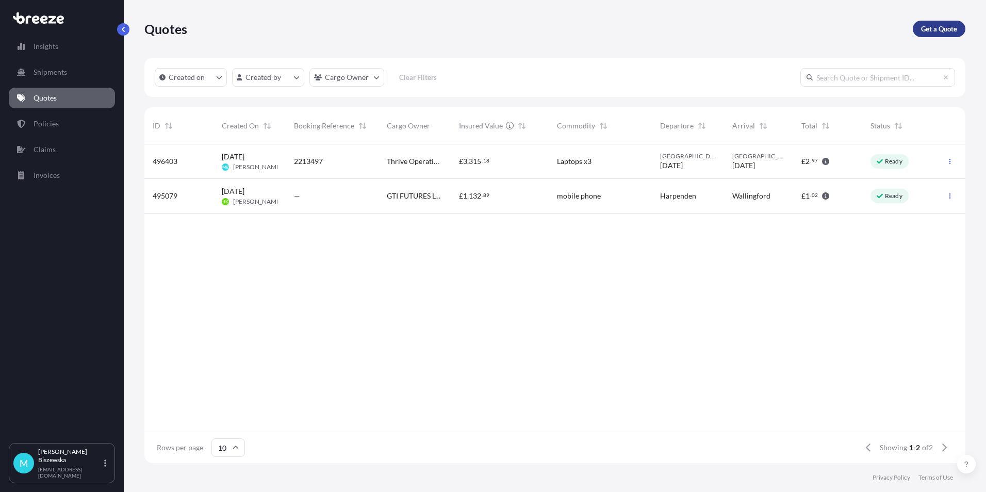
click at [927, 28] on p "Get a Quote" at bounding box center [939, 29] width 36 height 10
select select "Sea"
select select "1"
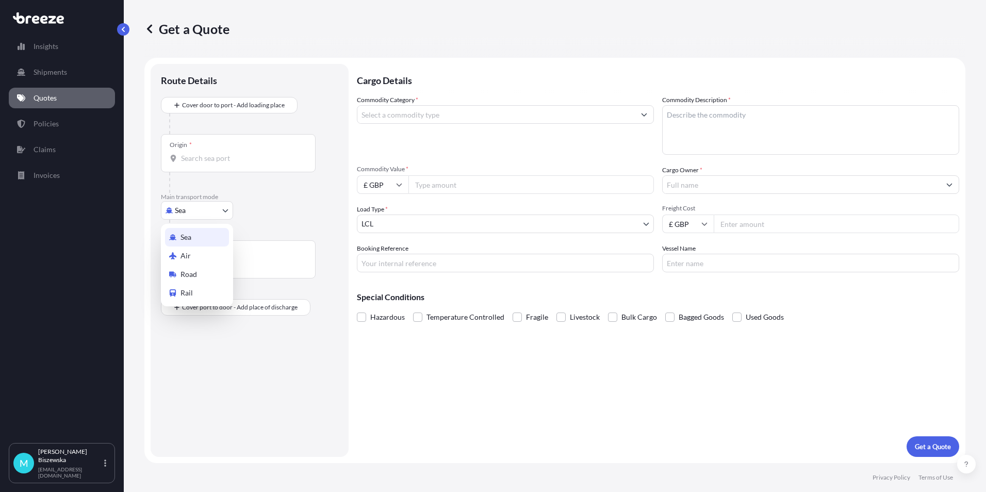
click at [209, 215] on body "Insights Shipments Quotes Policies Claims Invoices M [PERSON_NAME] [PERSON_NAME…" at bounding box center [493, 246] width 986 height 492
click at [204, 275] on div "Road" at bounding box center [197, 274] width 64 height 19
select select "Road"
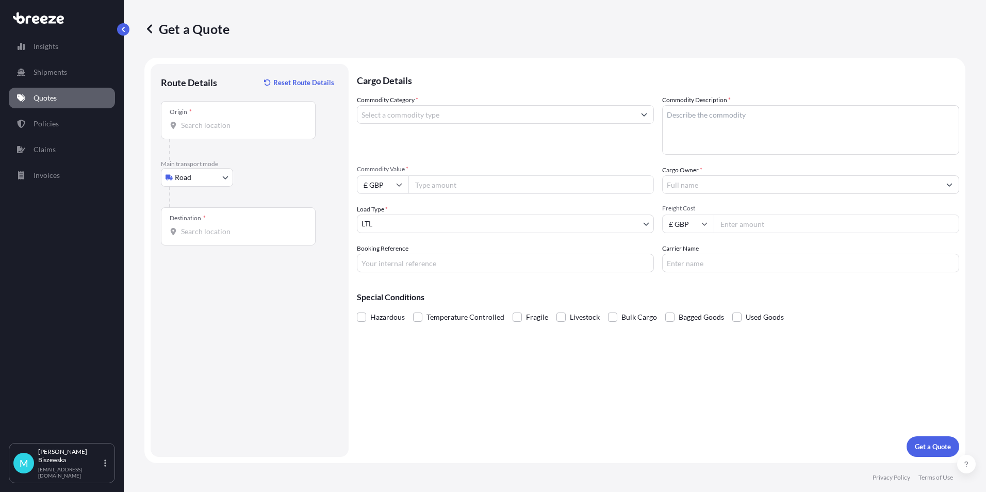
click at [269, 162] on p "Main transport mode" at bounding box center [249, 164] width 177 height 8
click at [198, 127] on input "Origin *" at bounding box center [242, 125] width 122 height 10
paste input "PO19 1LT"
click at [261, 164] on span "Chichester PO19 1LT , [GEOGRAPHIC_DATA]" at bounding box center [267, 160] width 143 height 10
type input "Chichester PO19 1LT, [GEOGRAPHIC_DATA]"
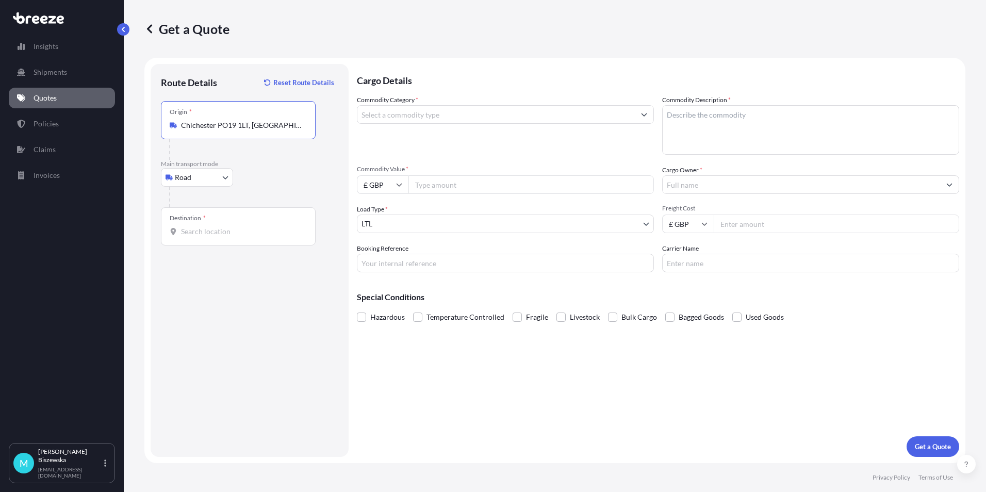
click at [274, 190] on div at bounding box center [253, 197] width 169 height 21
click at [195, 233] on input "Destination *" at bounding box center [242, 231] width 122 height 10
paste input "NW1 7AW"
type input "London NW1 7AW, [GEOGRAPHIC_DATA]"
click at [422, 357] on div "Cargo Details Commodity Category * Commodity Description * Commodity Value * £ …" at bounding box center [658, 260] width 602 height 393
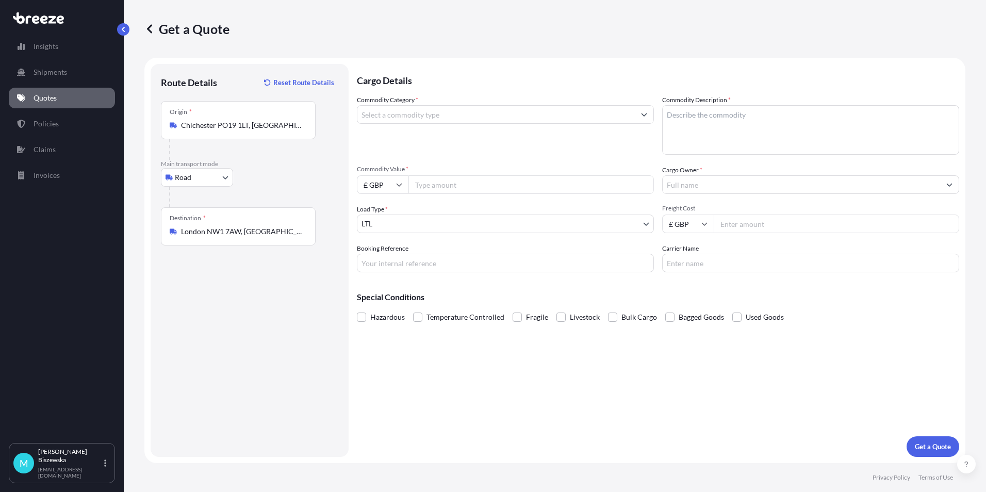
click at [408, 118] on input "Commodity Category *" at bounding box center [495, 114] width 277 height 19
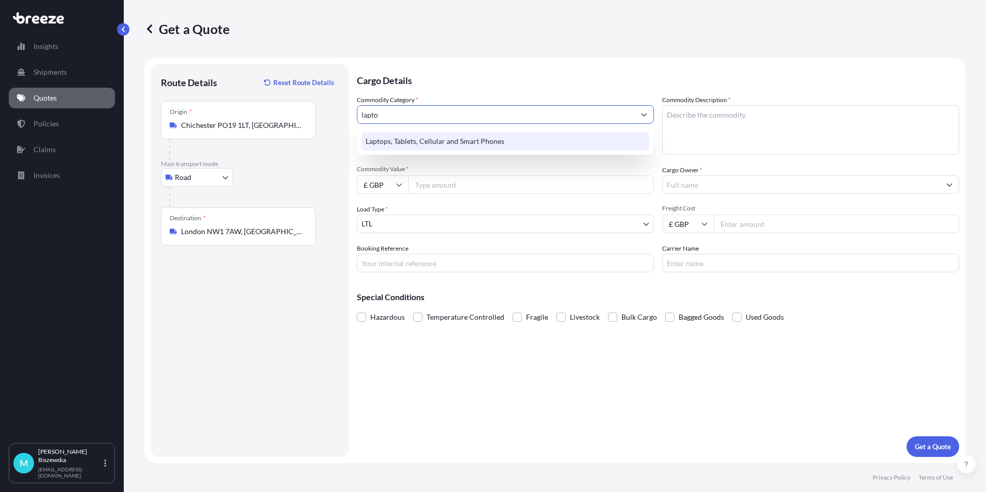
click at [415, 142] on div "Laptops, Tablets, Cellular and Smart Phones" at bounding box center [505, 141] width 288 height 19
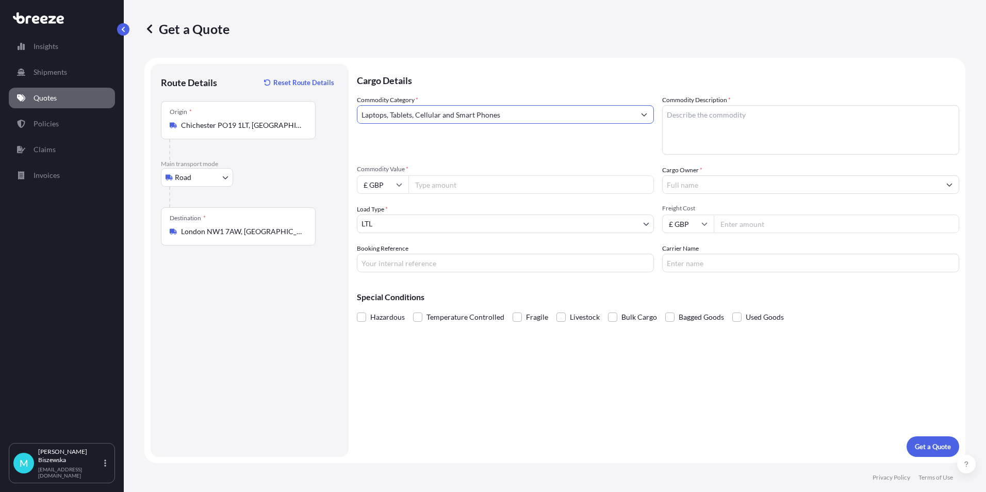
type input "Laptops, Tablets, Cellular and Smart Phones"
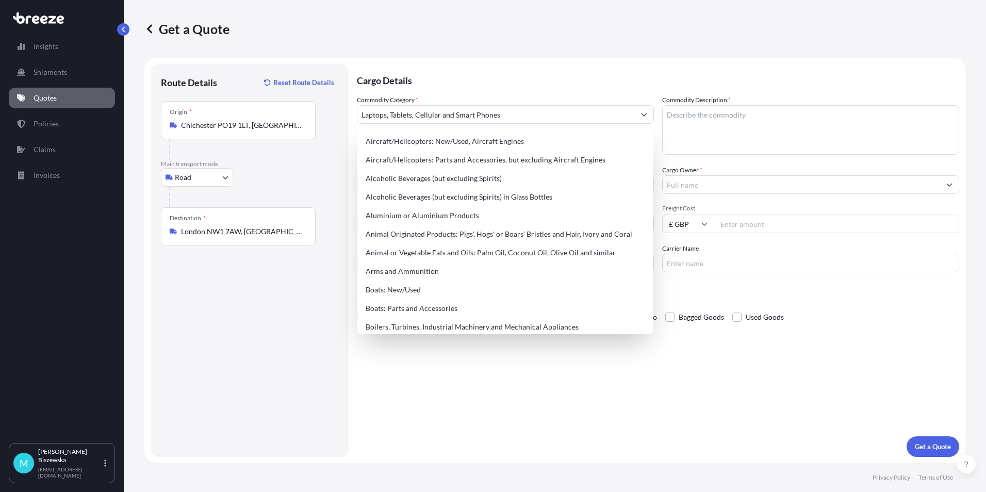
click at [464, 70] on p "Cargo Details" at bounding box center [658, 79] width 602 height 31
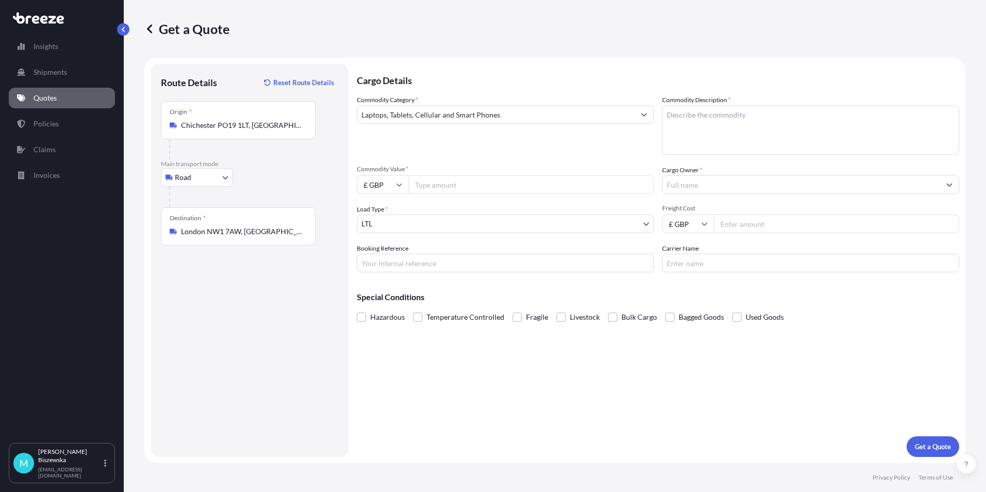
click at [457, 188] on input "Commodity Value *" at bounding box center [530, 184] width 245 height 19
type input "500"
click at [448, 151] on div "Commodity Category * Laptops, Tablets, Cellular and Smart Phones" at bounding box center [505, 125] width 297 height 60
click at [368, 264] on input "Booking Reference" at bounding box center [505, 263] width 297 height 19
paste input "2214853"
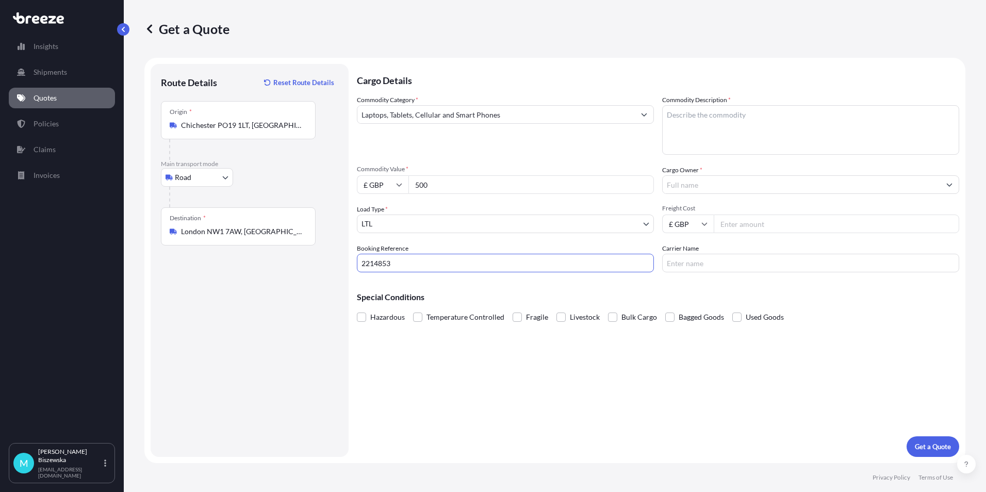
type input "2214853"
click at [431, 372] on div "Cargo Details Commodity Category * Laptops, Tablets, Cellular and Smart Phones …" at bounding box center [658, 260] width 602 height 393
click at [687, 124] on textarea "Commodity Description *" at bounding box center [810, 130] width 297 height 50
paste textarea "Laptop"
type textarea "Laptop"
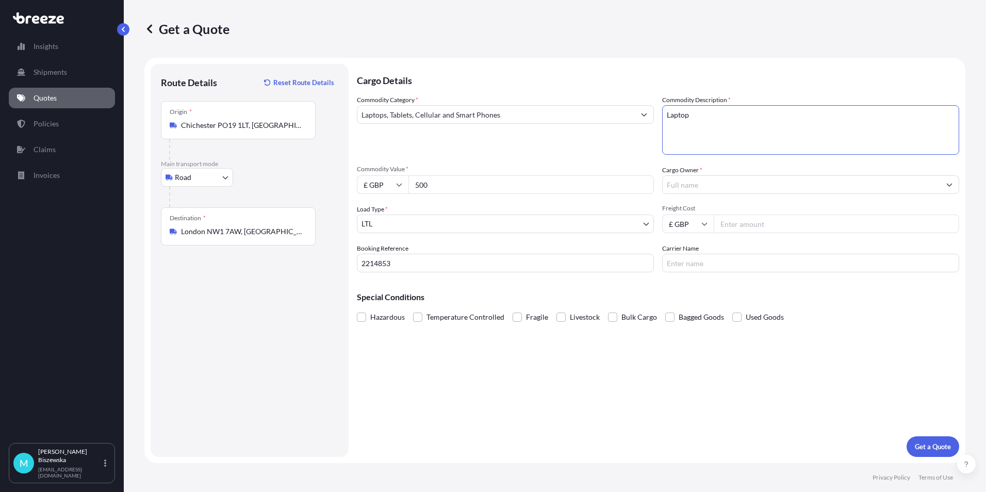
click at [624, 145] on div "Commodity Category * Laptops, Tablets, Cellular and Smart Phones" at bounding box center [505, 125] width 297 height 60
click at [704, 188] on input "Cargo Owner *" at bounding box center [801, 184] width 277 height 19
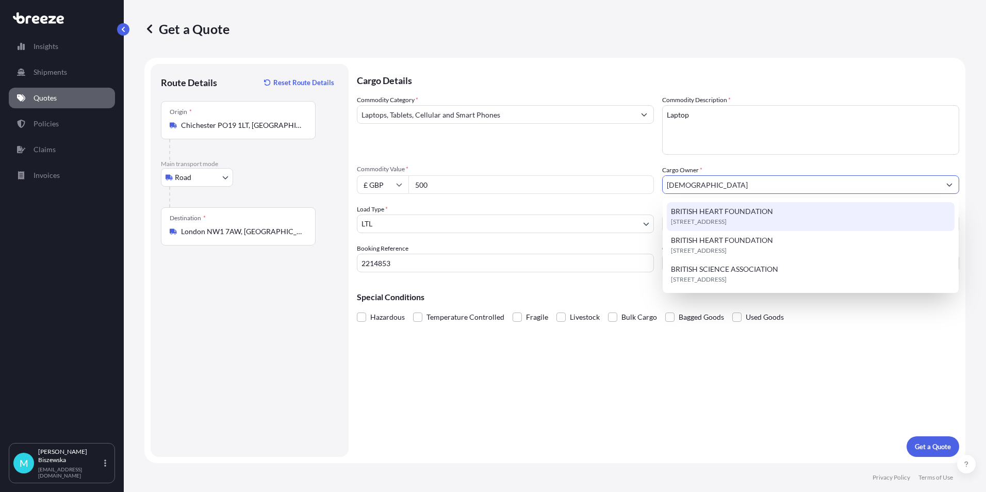
click at [709, 213] on span "BRITISH HEART FOUNDATION" at bounding box center [722, 211] width 102 height 10
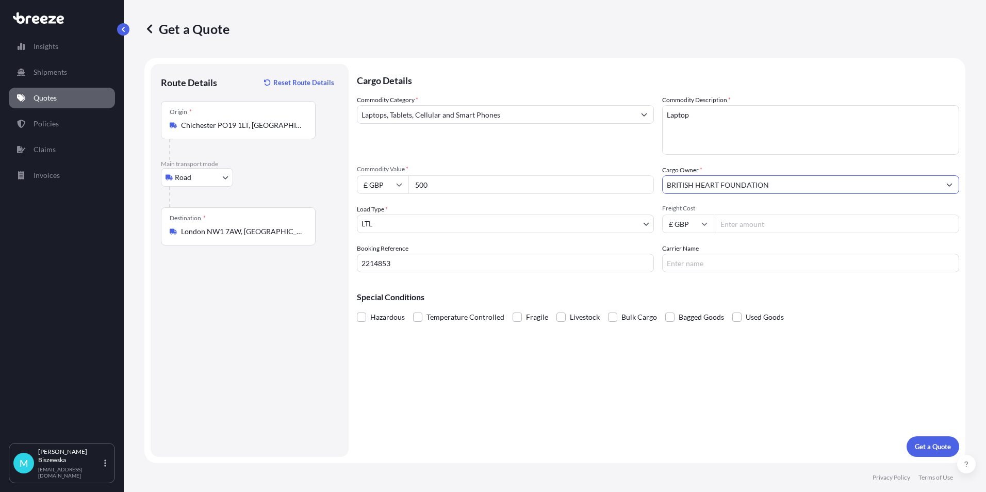
type input "BRITISH HEART FOUNDATION"
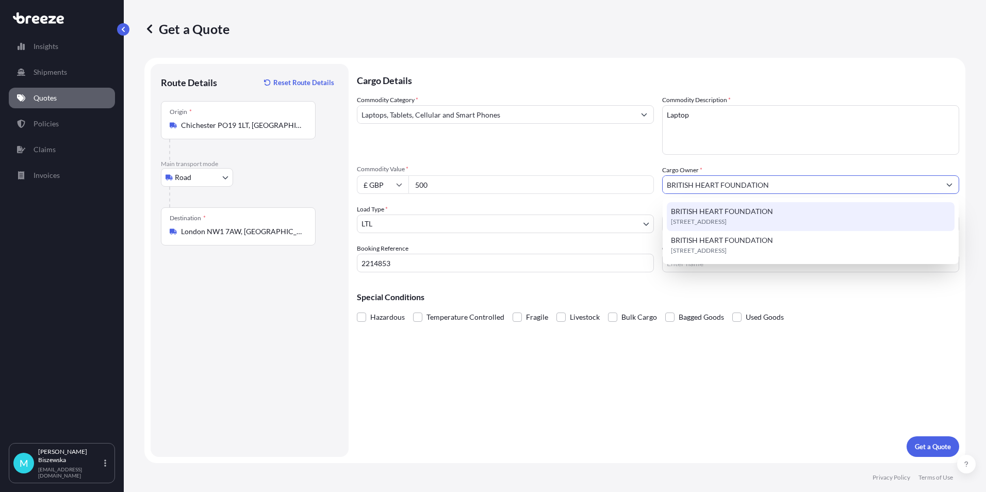
click at [599, 149] on div "Commodity Category * Laptops, Tablets, Cellular and Smart Phones" at bounding box center [505, 125] width 297 height 60
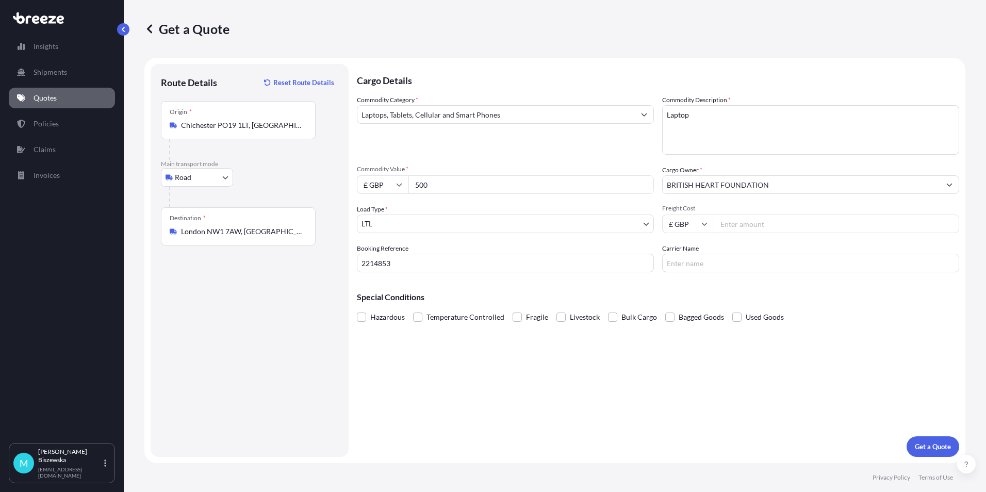
click at [735, 225] on input "Freight Cost" at bounding box center [836, 224] width 245 height 19
click at [735, 225] on input "29" at bounding box center [836, 224] width 245 height 19
type input "29.90"
click at [714, 286] on div "Special Conditions Hazardous Temperature Controlled Fragile Livestock Bulk Carg…" at bounding box center [658, 303] width 602 height 44
click at [929, 453] on button "Get a Quote" at bounding box center [933, 446] width 53 height 21
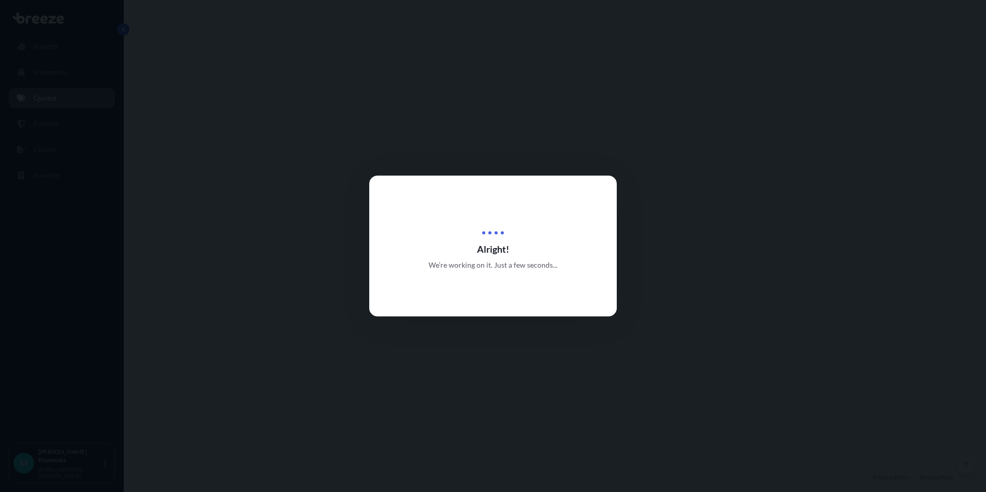
select select "Road"
select select "1"
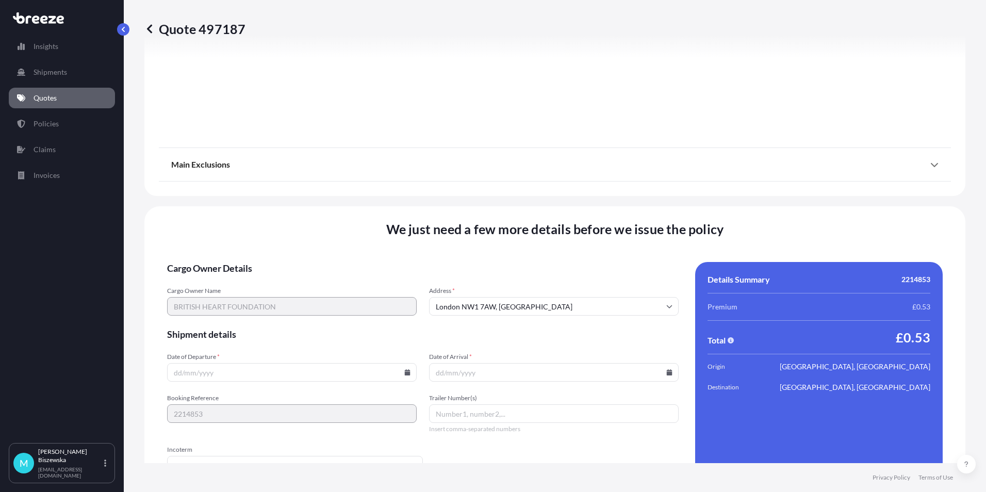
scroll to position [1145, 0]
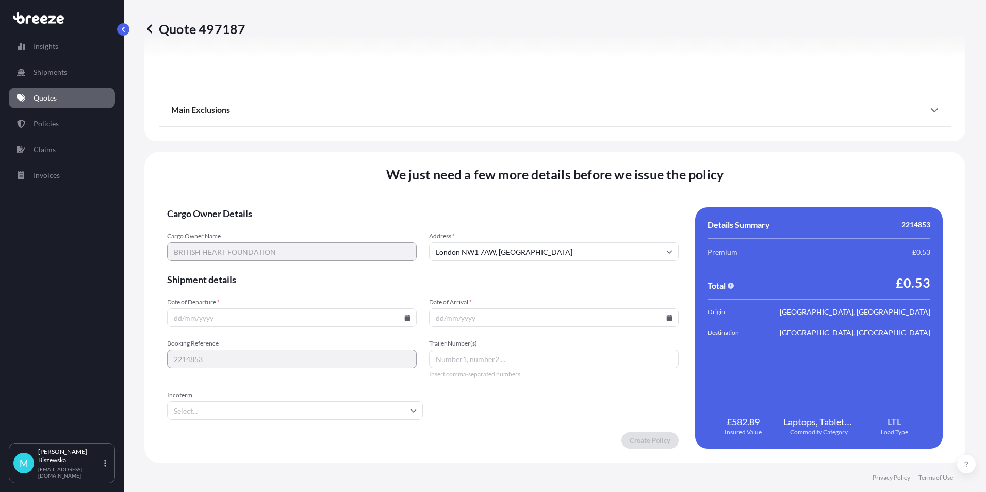
click at [406, 316] on icon at bounding box center [408, 318] width 6 height 6
click at [270, 241] on button "20" at bounding box center [266, 245] width 17 height 17
type input "[DATE]"
click at [667, 316] on icon at bounding box center [670, 318] width 6 height 6
click at [553, 248] on button "21" at bounding box center [550, 245] width 17 height 17
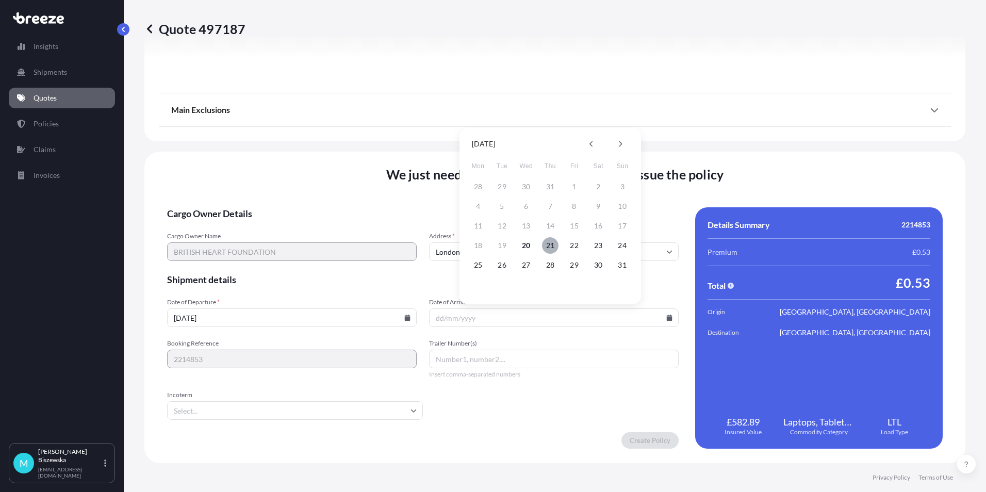
type input "[DATE]"
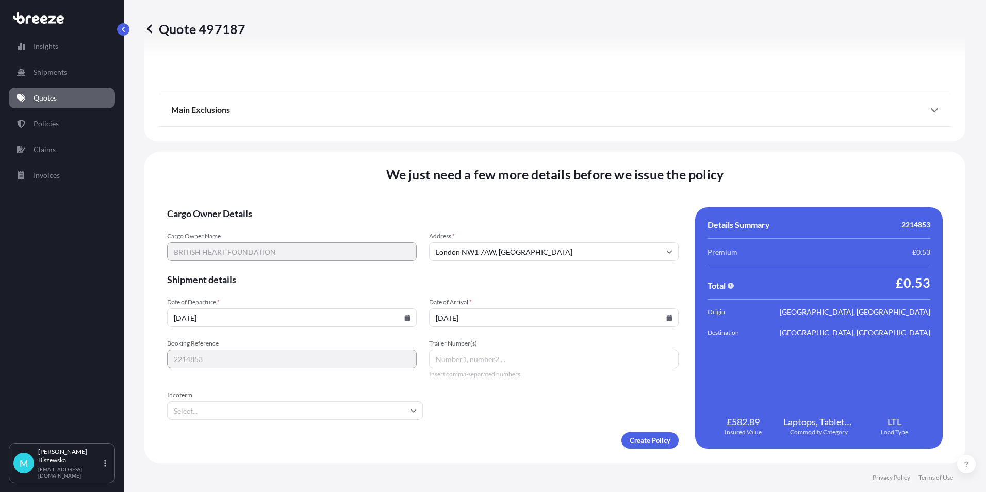
click at [522, 407] on form "Cargo Owner Details Cargo Owner Name BRITISH HEART FOUNDATION Address * [GEOGRA…" at bounding box center [423, 327] width 512 height 241
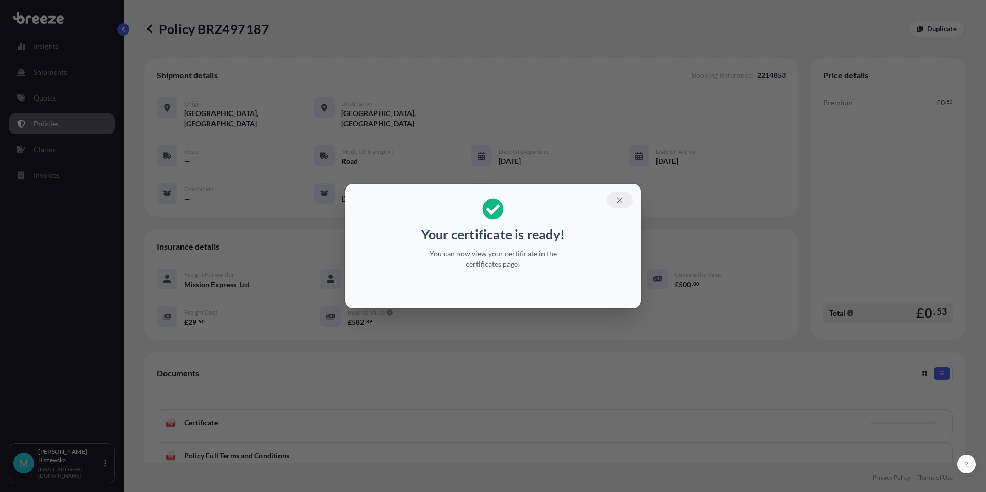
click at [617, 202] on icon "button" at bounding box center [619, 199] width 9 height 9
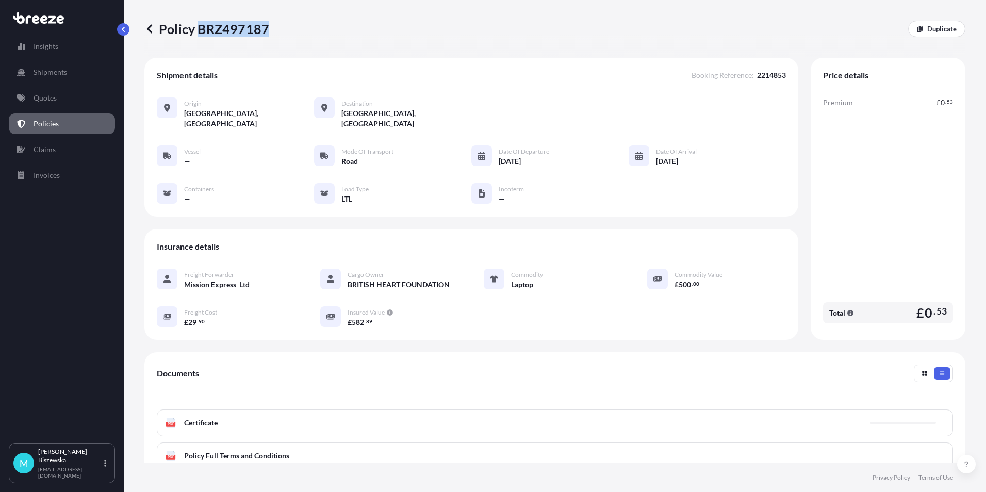
drag, startPoint x: 198, startPoint y: 29, endPoint x: 264, endPoint y: 30, distance: 66.0
click at [264, 30] on p "Policy BRZ497187" at bounding box center [206, 29] width 125 height 17
drag, startPoint x: 264, startPoint y: 30, endPoint x: 209, endPoint y: 31, distance: 54.7
click at [215, 31] on p "Policy BRZ497187" at bounding box center [206, 29] width 125 height 17
drag, startPoint x: 198, startPoint y: 29, endPoint x: 266, endPoint y: 28, distance: 68.1
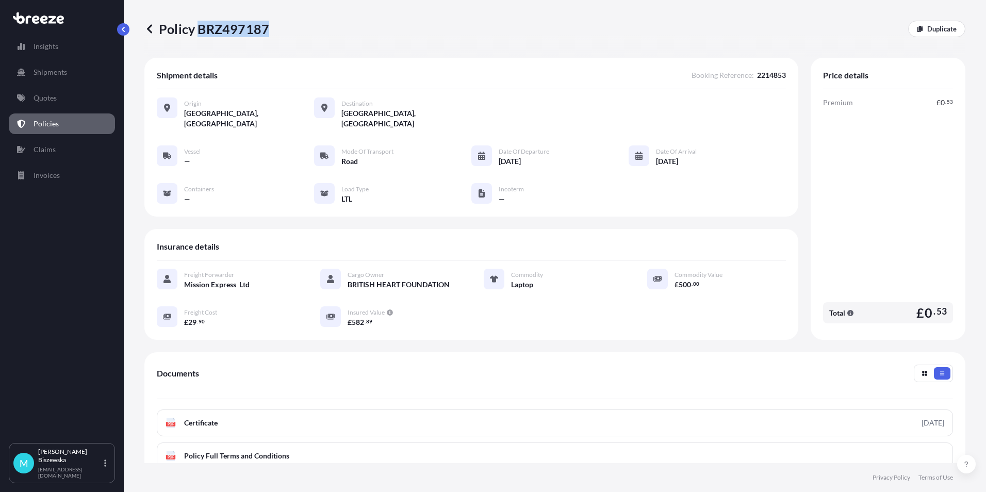
click at [266, 28] on p "Policy BRZ497187" at bounding box center [206, 29] width 125 height 17
drag, startPoint x: 266, startPoint y: 28, endPoint x: 252, endPoint y: 28, distance: 14.4
copy p "BRZ497187"
